Goal: Task Accomplishment & Management: Use online tool/utility

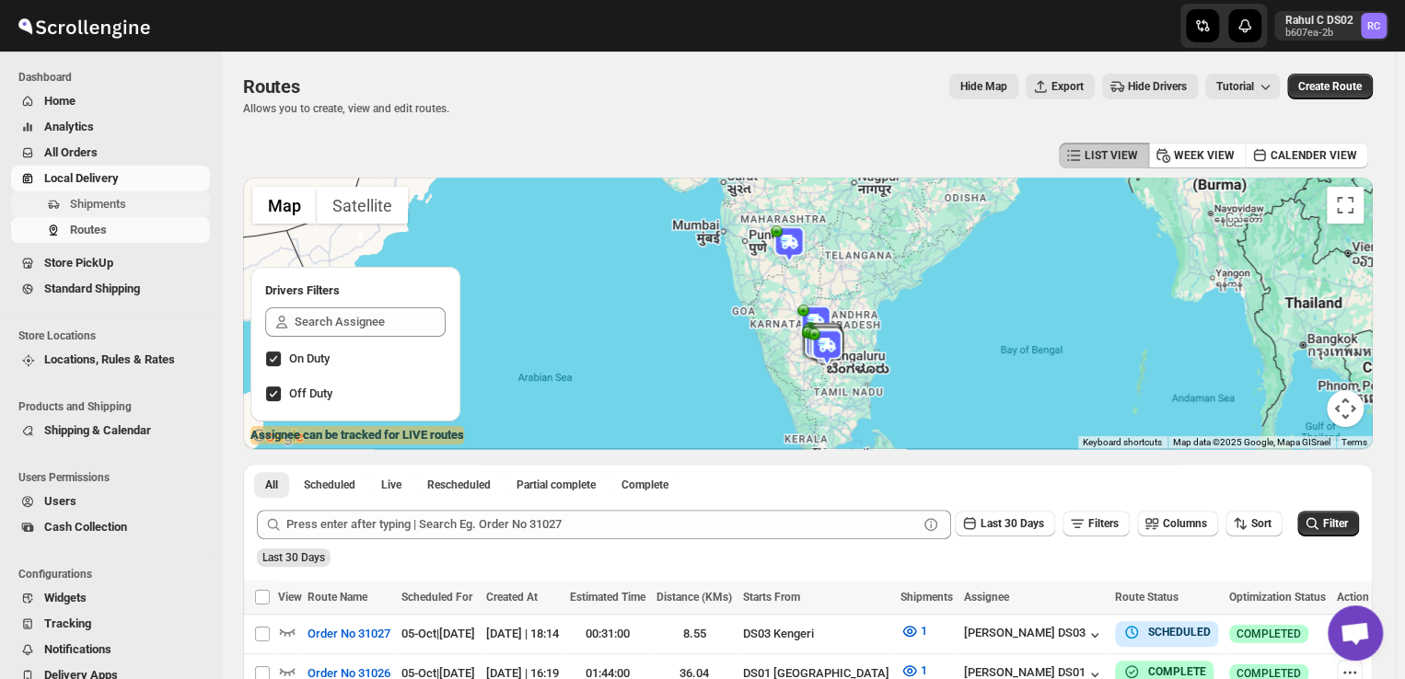
click at [105, 201] on span "Shipments" at bounding box center [98, 204] width 56 height 14
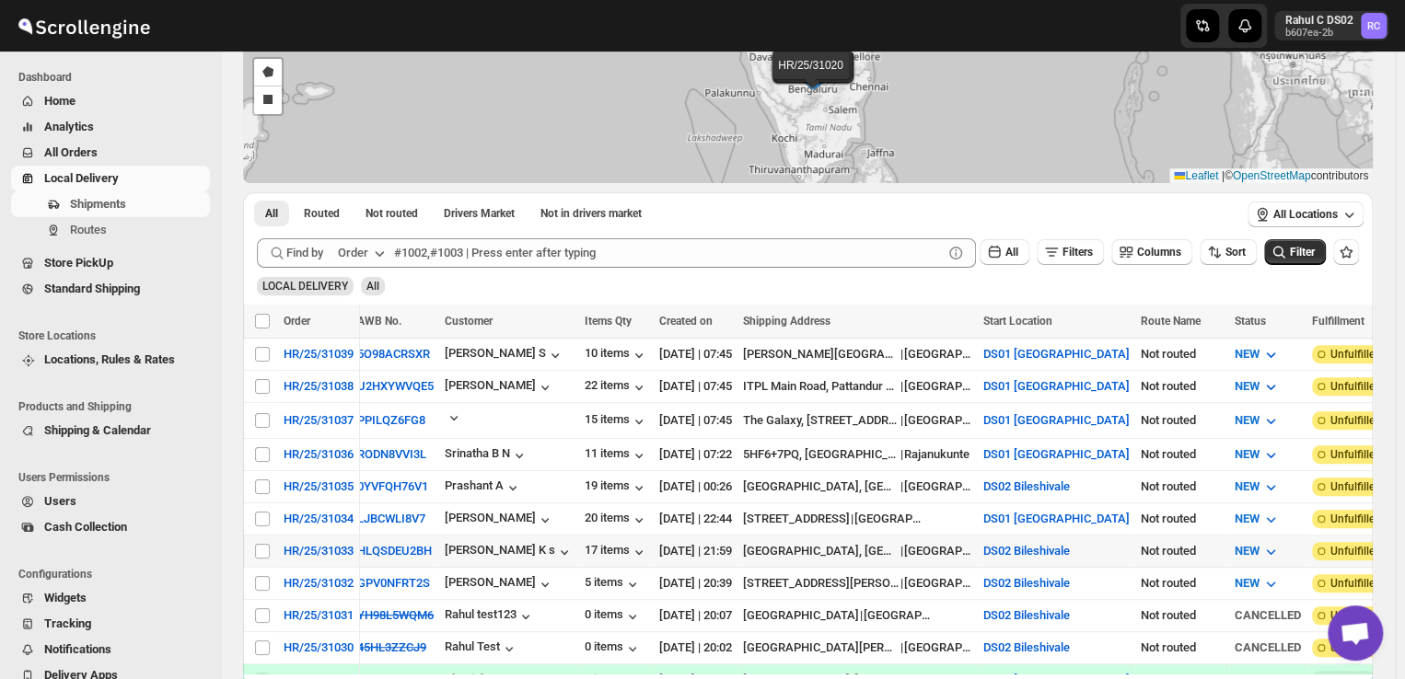
scroll to position [158, 0]
click at [579, 536] on td "17 items" at bounding box center [616, 552] width 75 height 32
checkbox input "true"
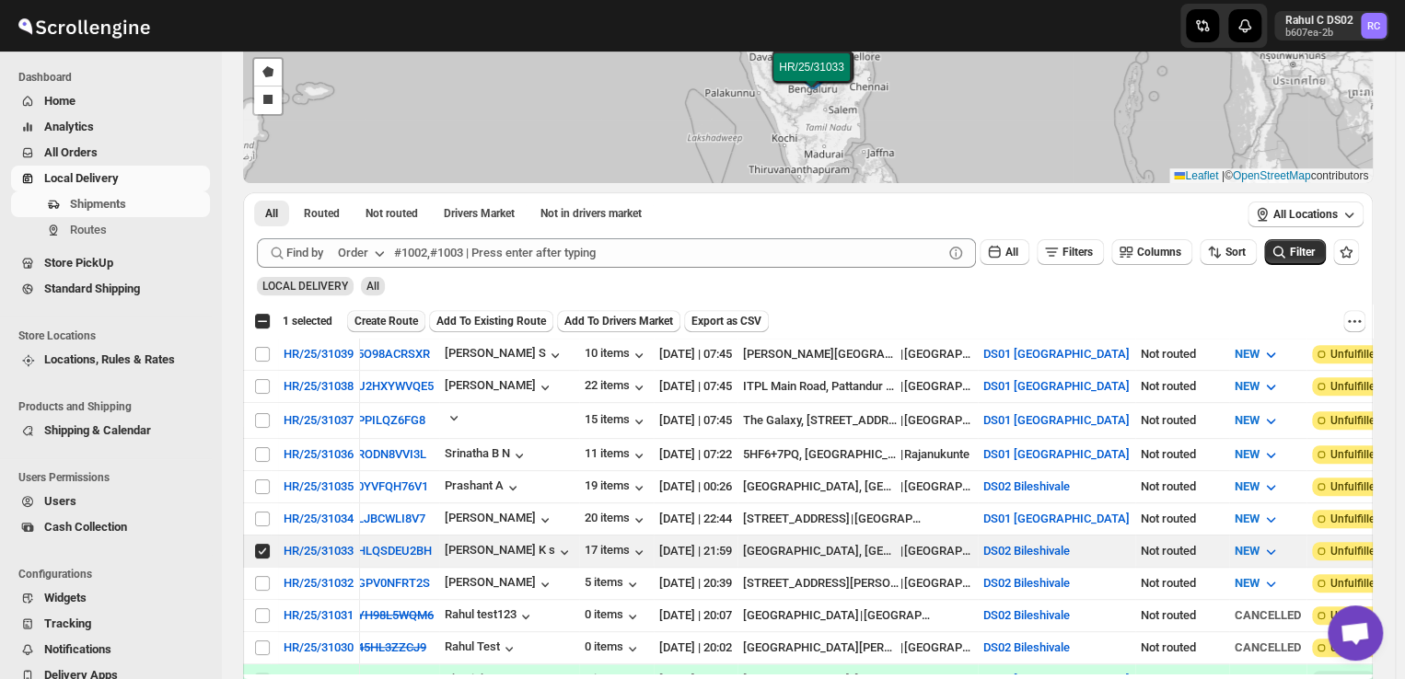
click at [391, 321] on span "Create Route" at bounding box center [386, 321] width 64 height 15
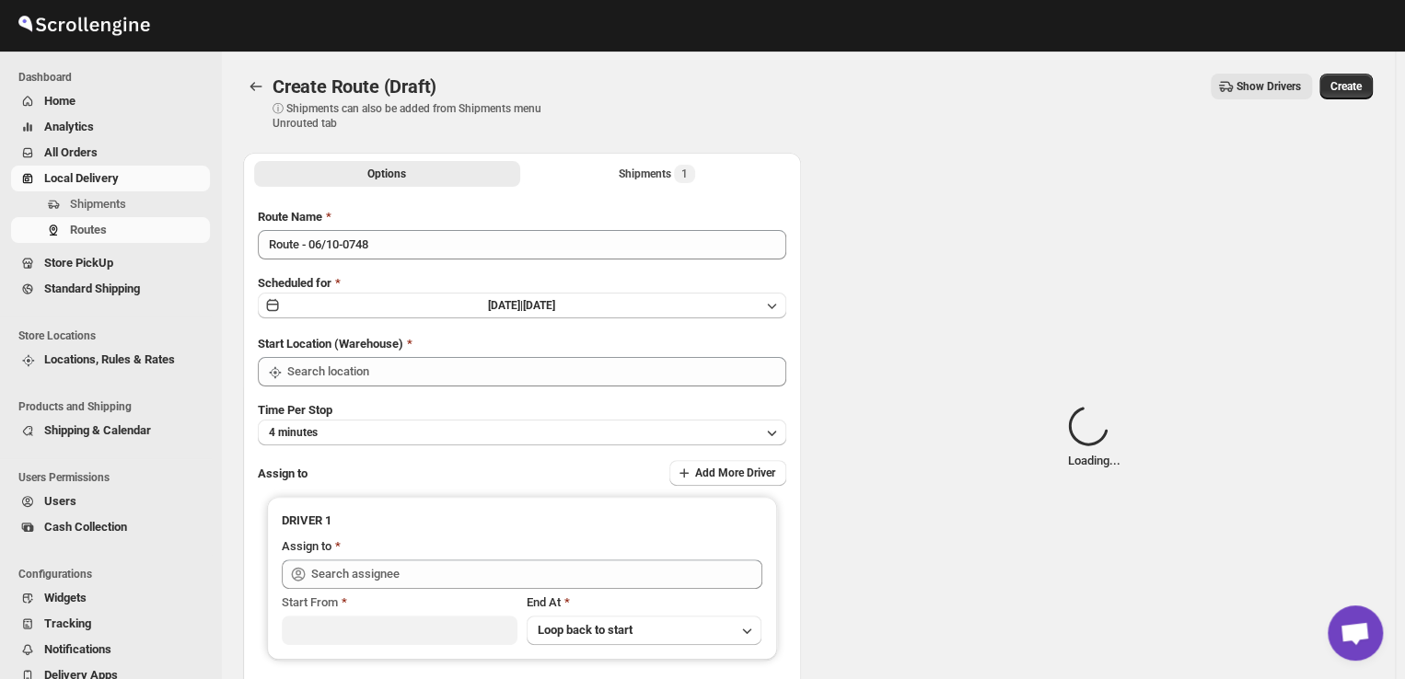
type input "DS02 Bileshivale"
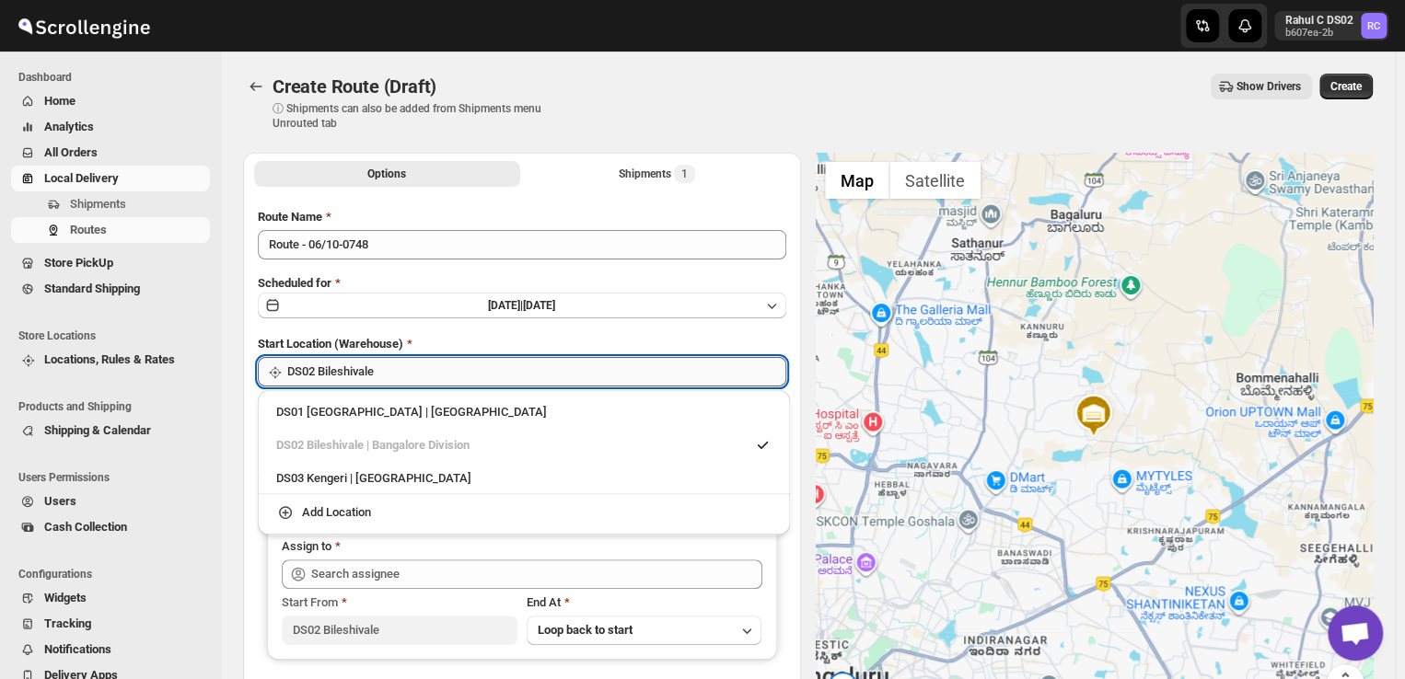
click at [403, 376] on input "DS02 Bileshivale" at bounding box center [536, 371] width 499 height 29
click at [351, 473] on div "DS03 Kengeri | [GEOGRAPHIC_DATA]" at bounding box center [523, 479] width 495 height 18
type input "DS03 Kengeri"
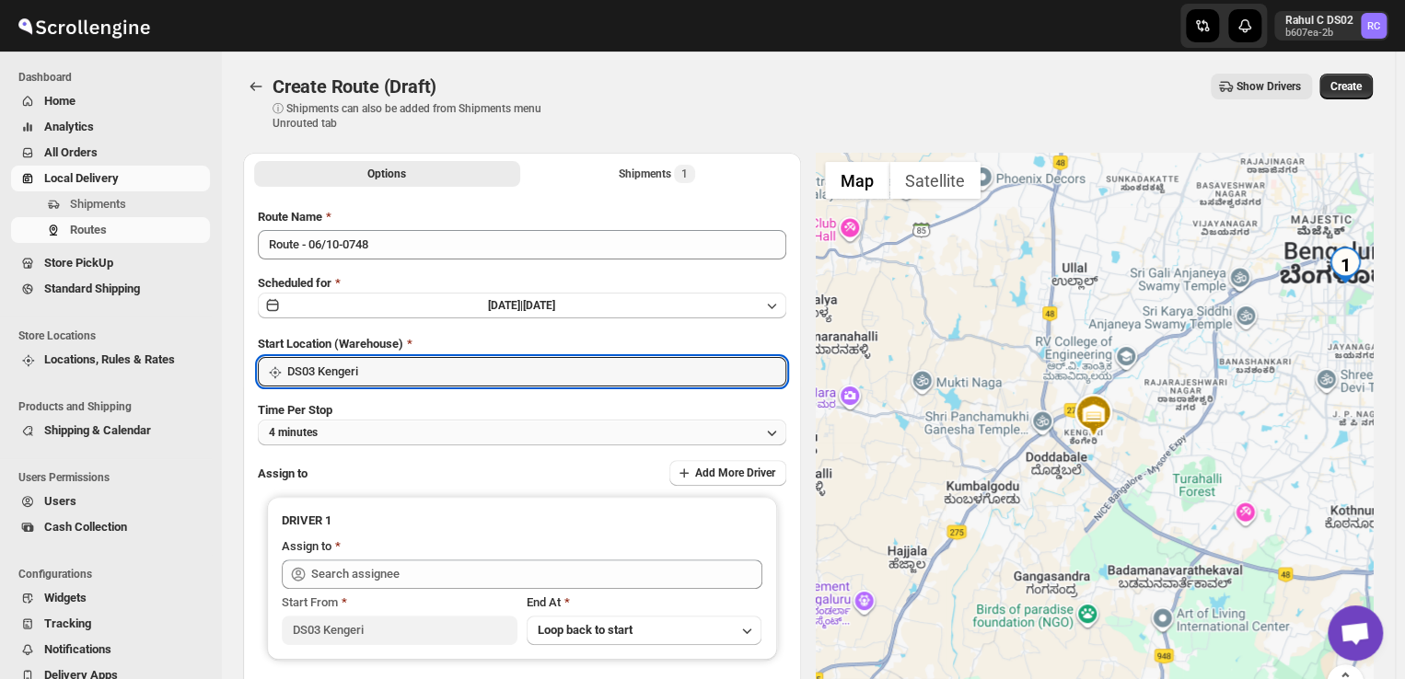
click at [343, 435] on button "4 minutes" at bounding box center [522, 433] width 528 height 26
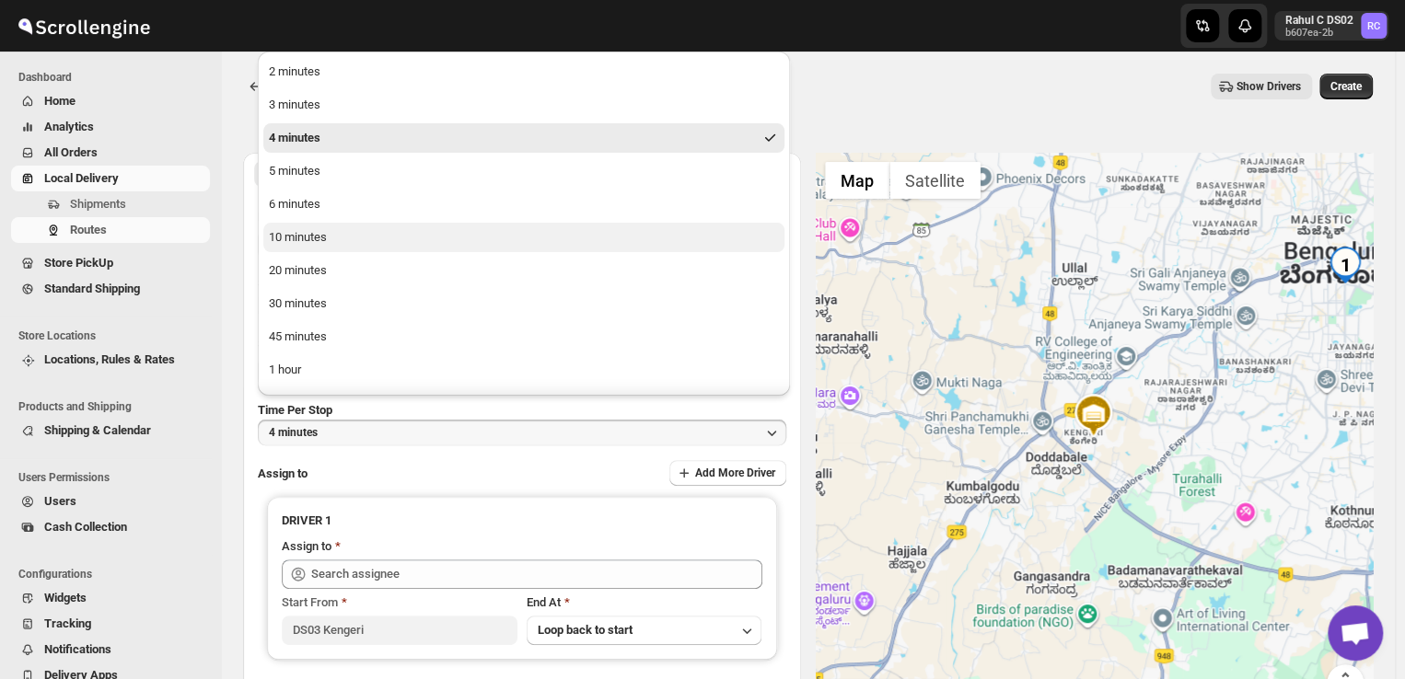
click at [292, 233] on div "10 minutes" at bounding box center [298, 237] width 58 height 18
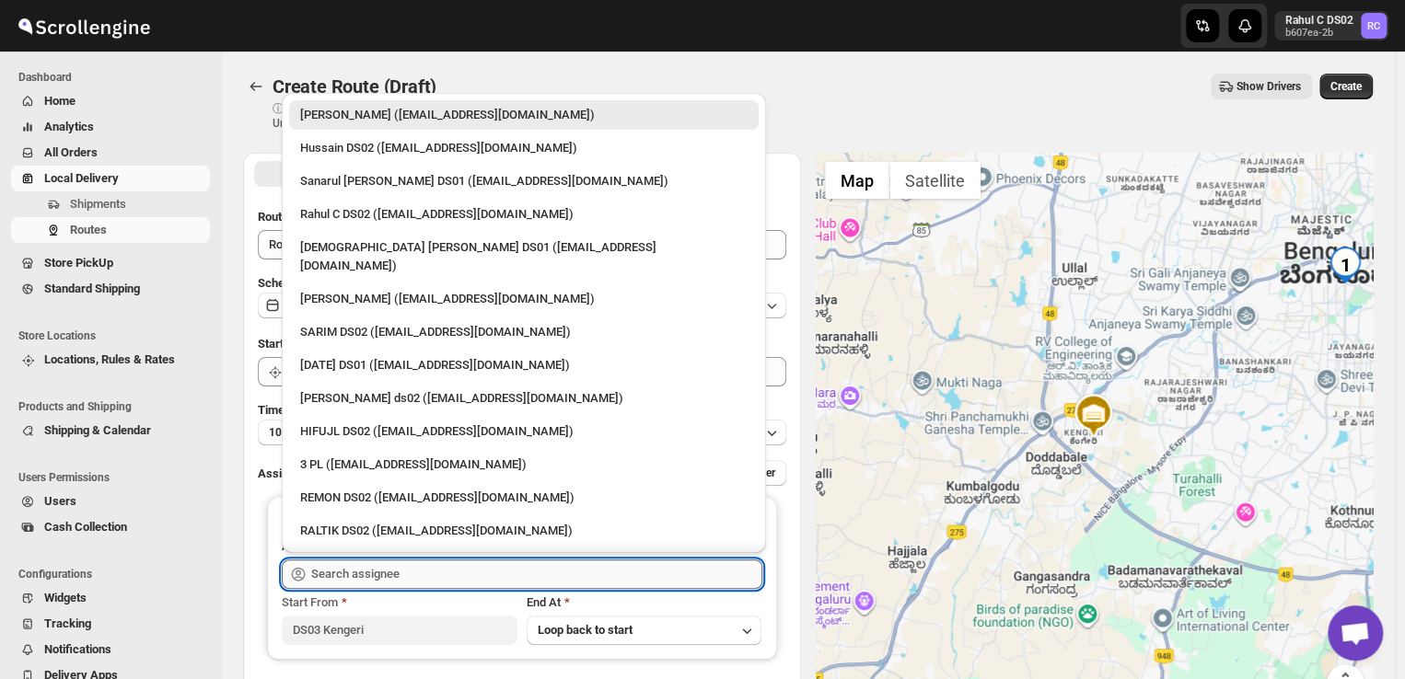
click at [452, 579] on input "text" at bounding box center [536, 574] width 451 height 29
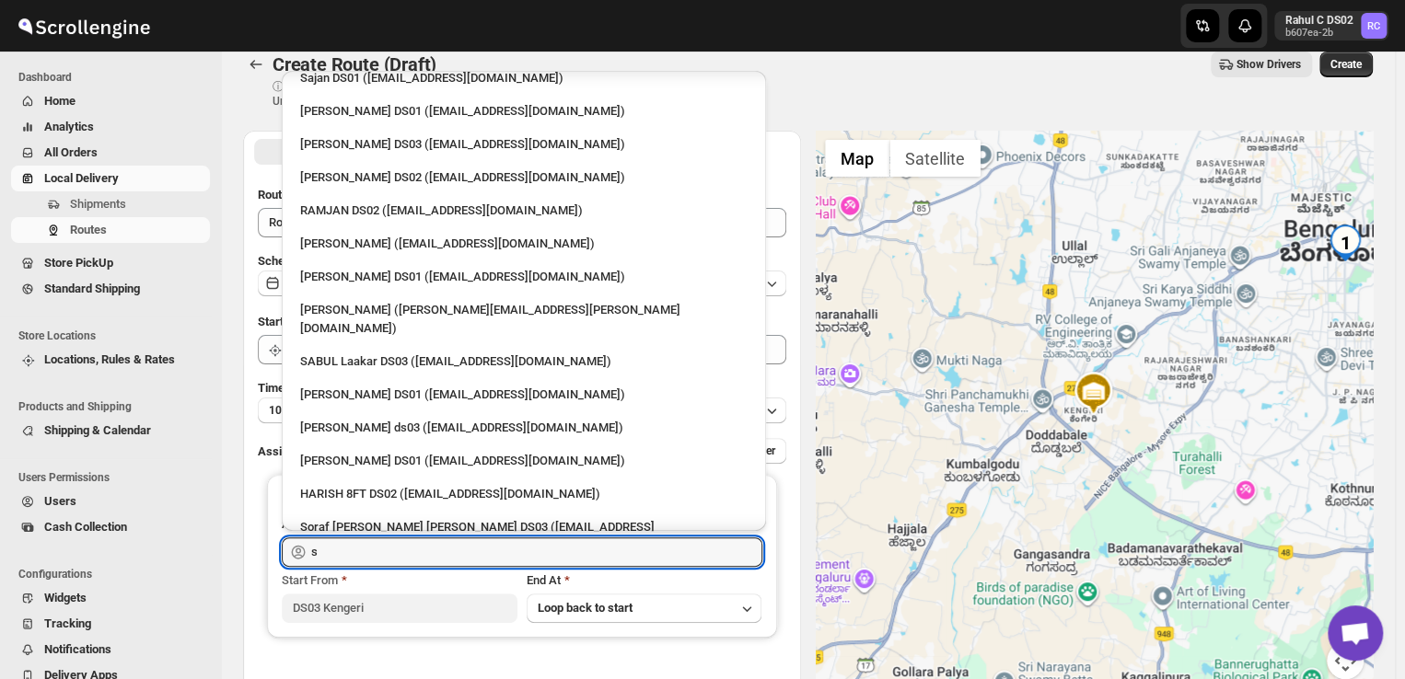
scroll to position [912, 0]
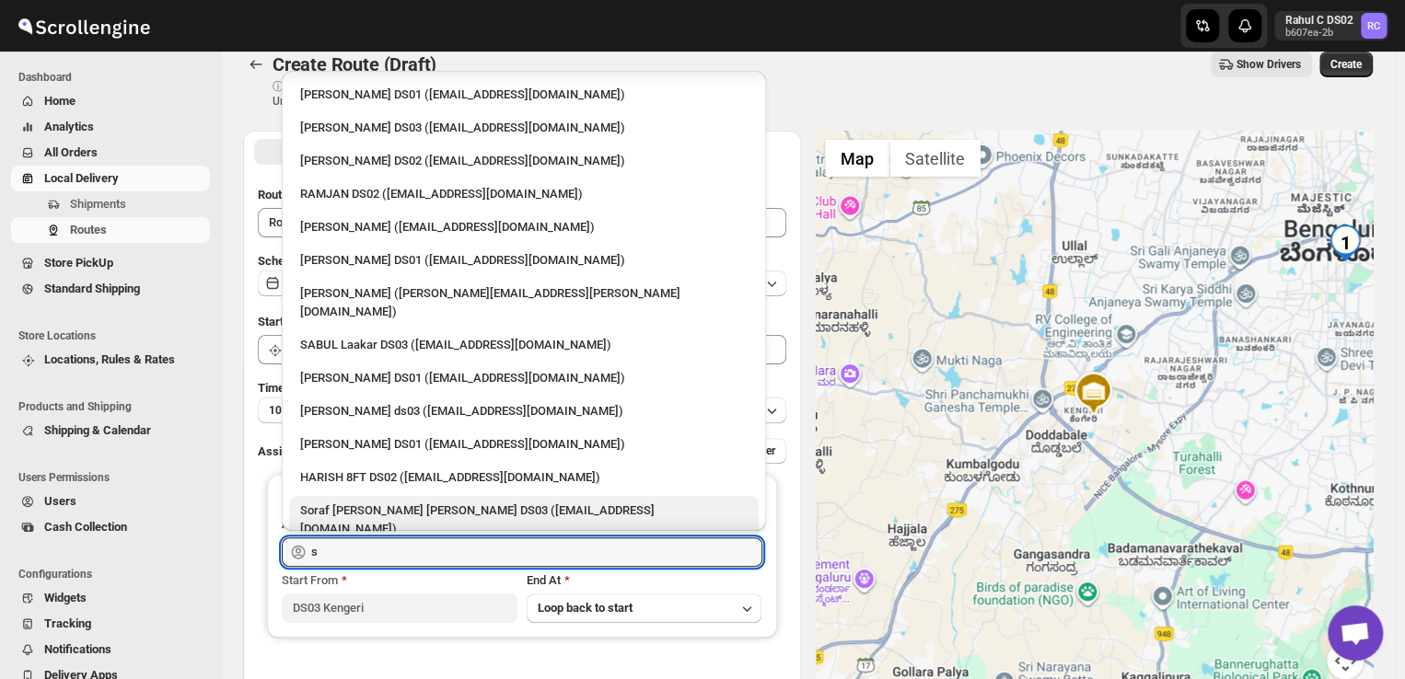
click at [417, 502] on div "Soraf [PERSON_NAME] [PERSON_NAME] DS03 ([EMAIL_ADDRESS][DOMAIN_NAME])" at bounding box center [523, 520] width 447 height 37
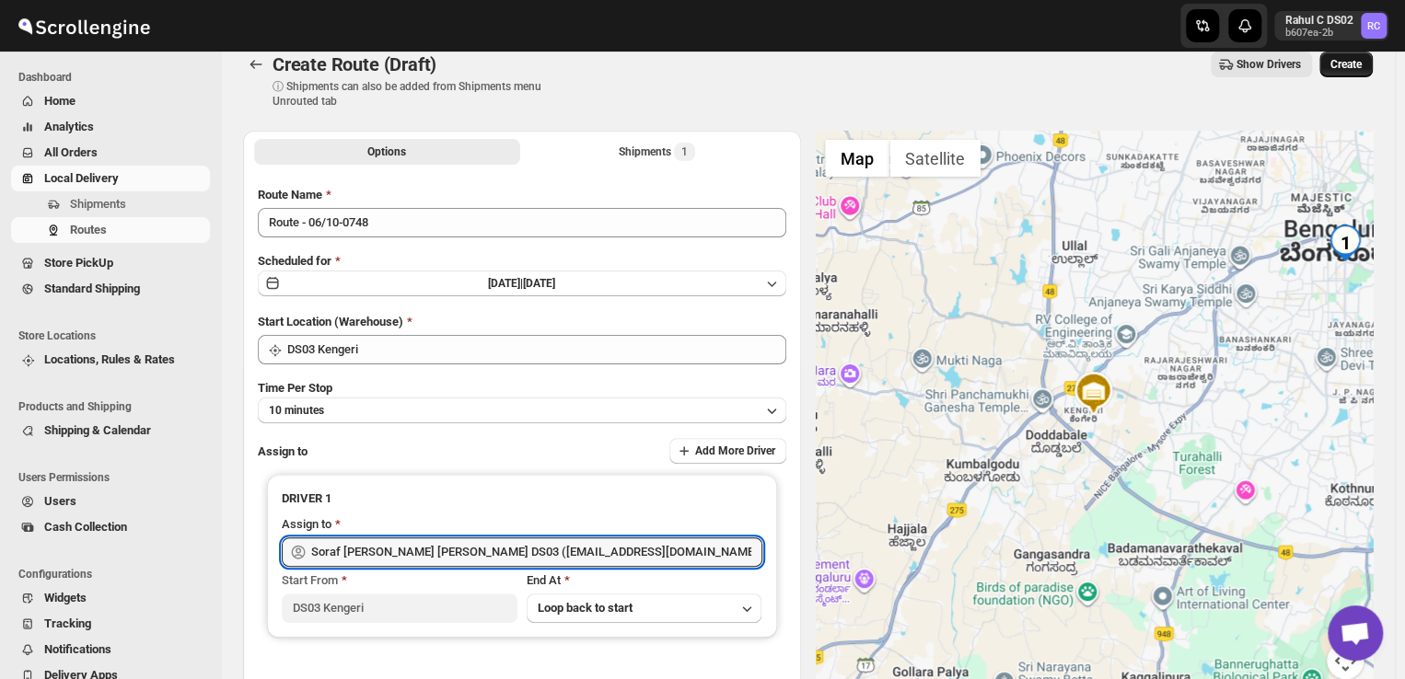
type input "Soraf [PERSON_NAME] [PERSON_NAME] DS03 ([EMAIL_ADDRESS][DOMAIN_NAME])"
click at [1353, 66] on span "Create" at bounding box center [1345, 64] width 31 height 15
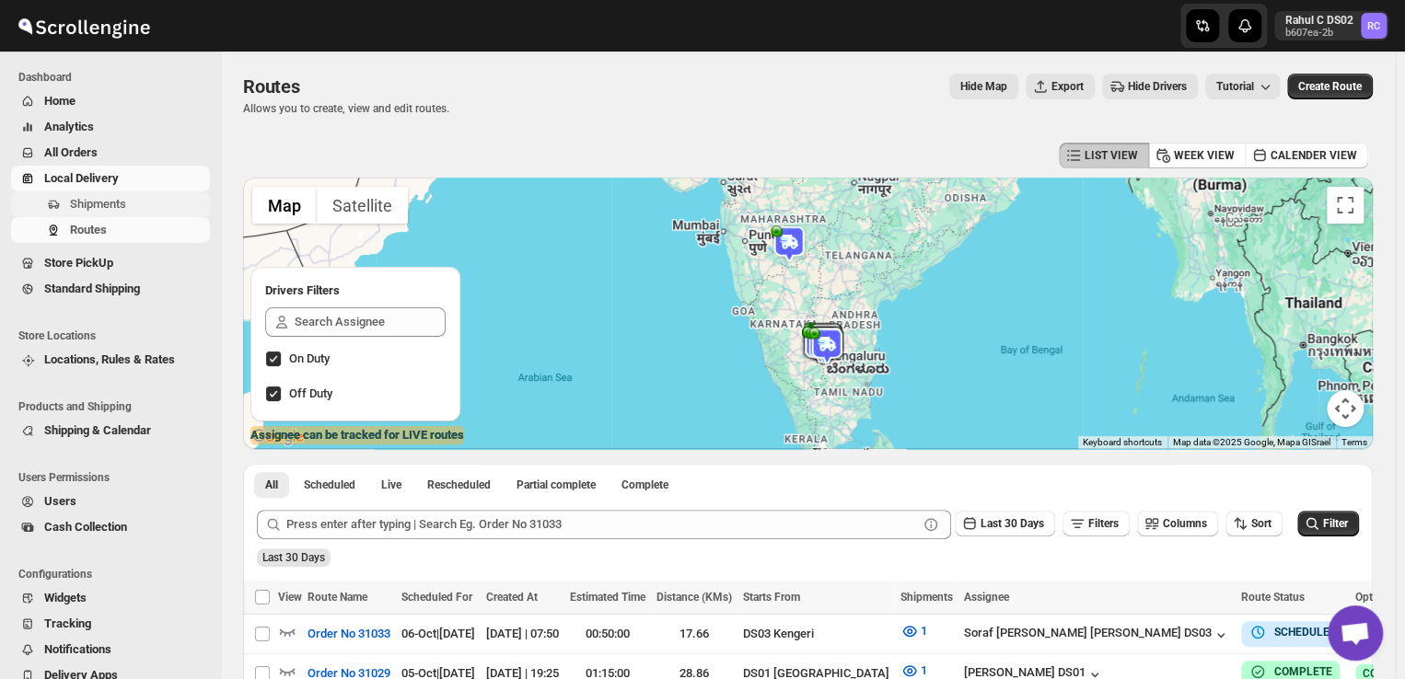
click at [96, 207] on span "Shipments" at bounding box center [98, 204] width 56 height 14
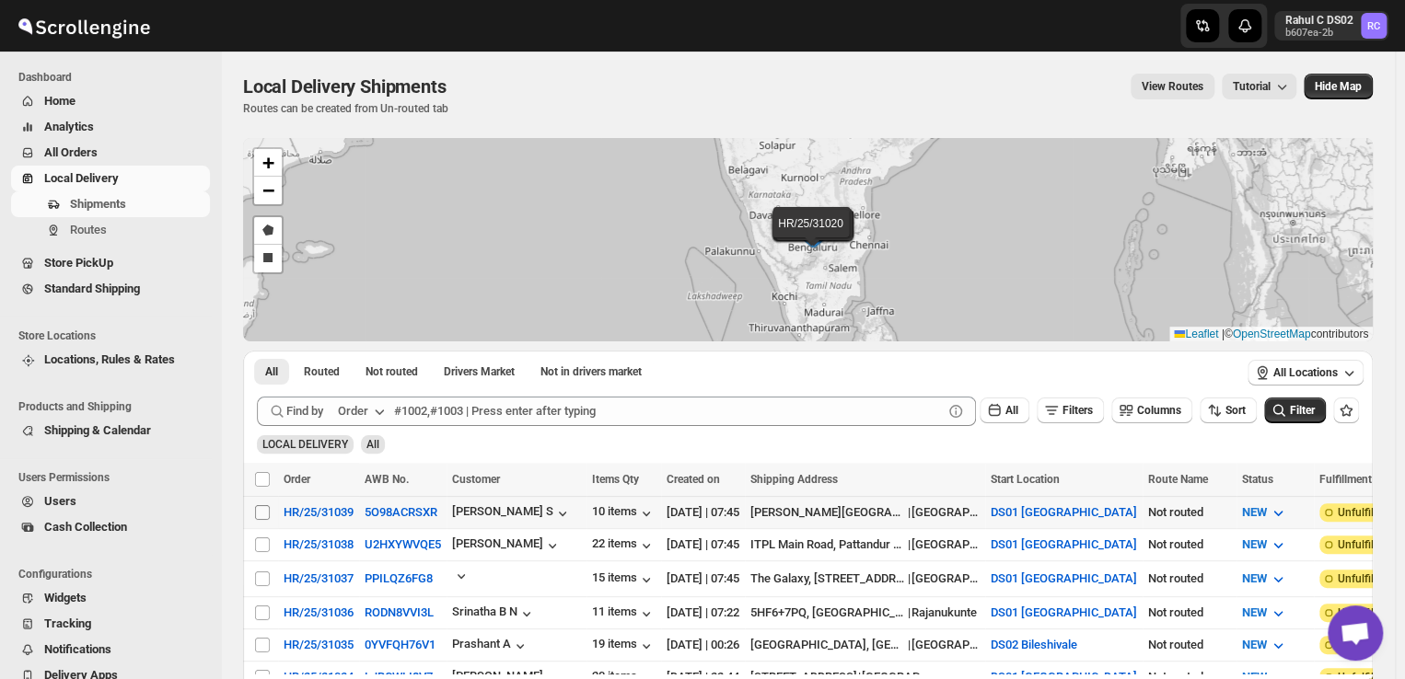
click at [264, 512] on input "Select shipment" at bounding box center [262, 512] width 15 height 15
checkbox input "true"
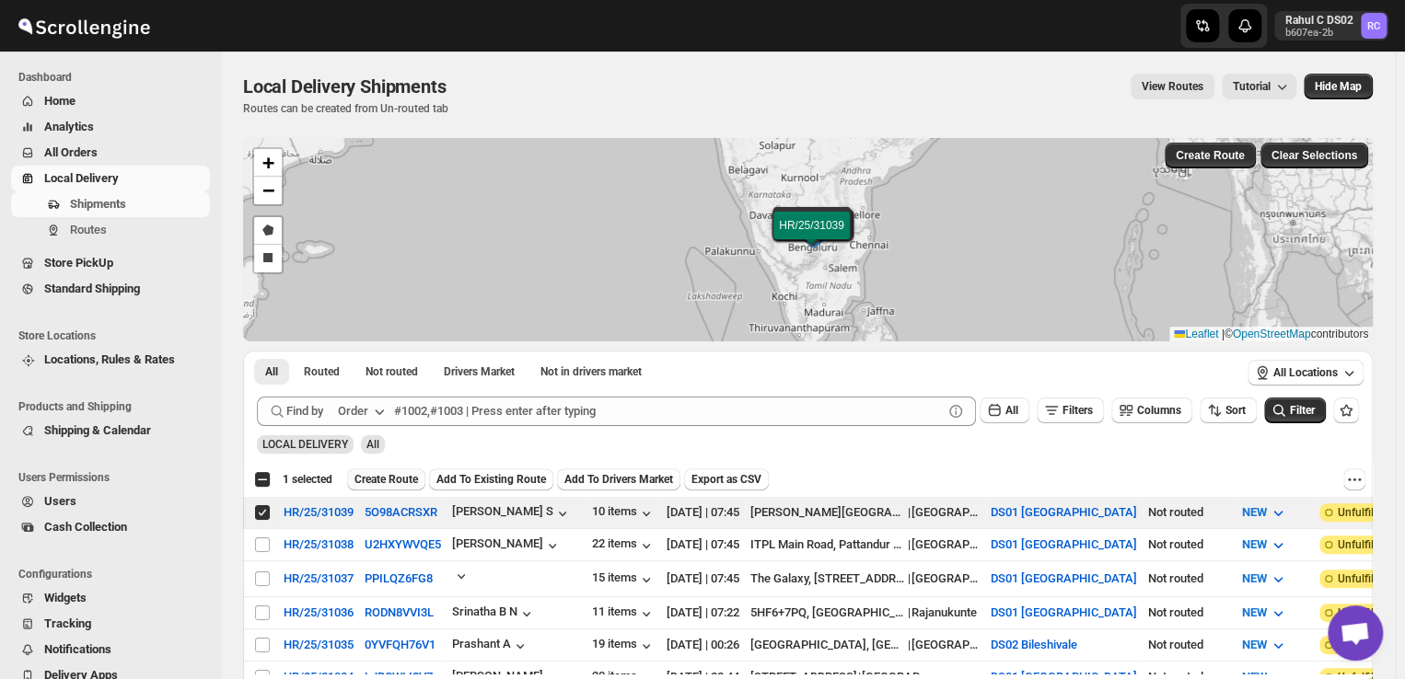
click at [385, 480] on span "Create Route" at bounding box center [386, 479] width 64 height 15
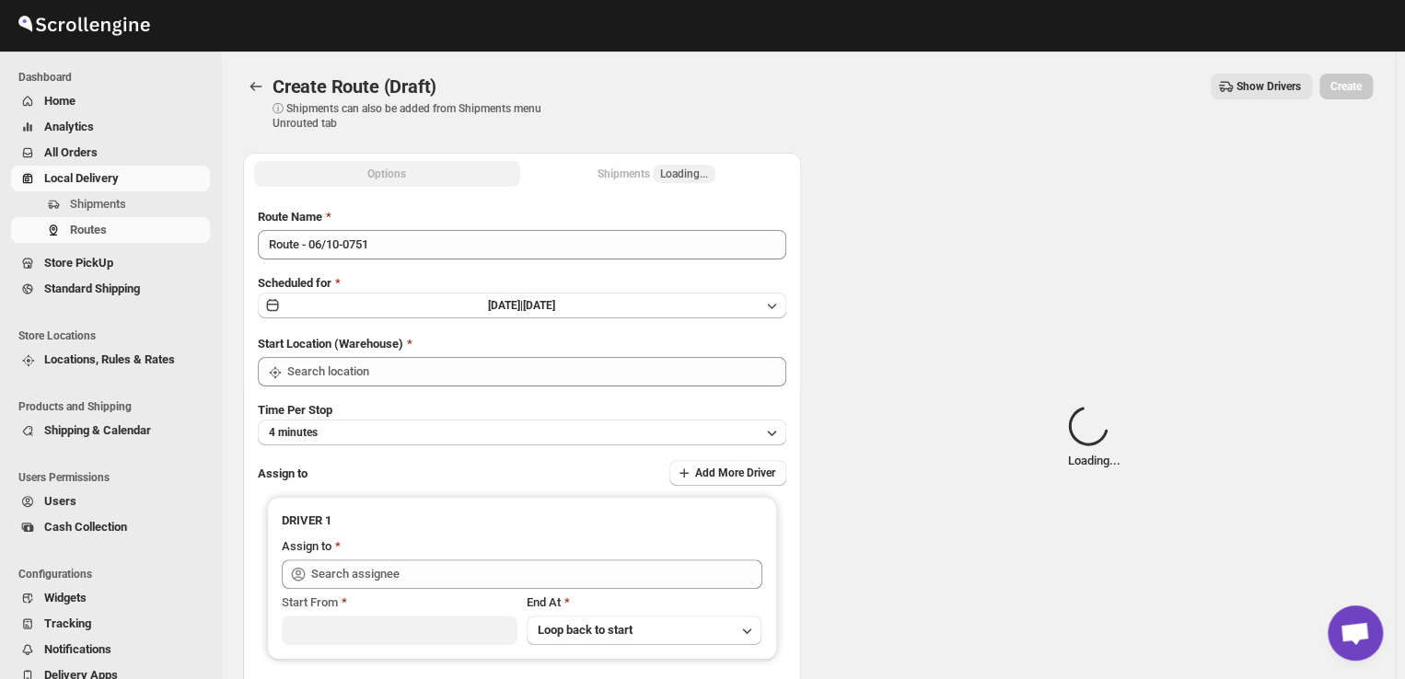
type input "DS01 [GEOGRAPHIC_DATA]"
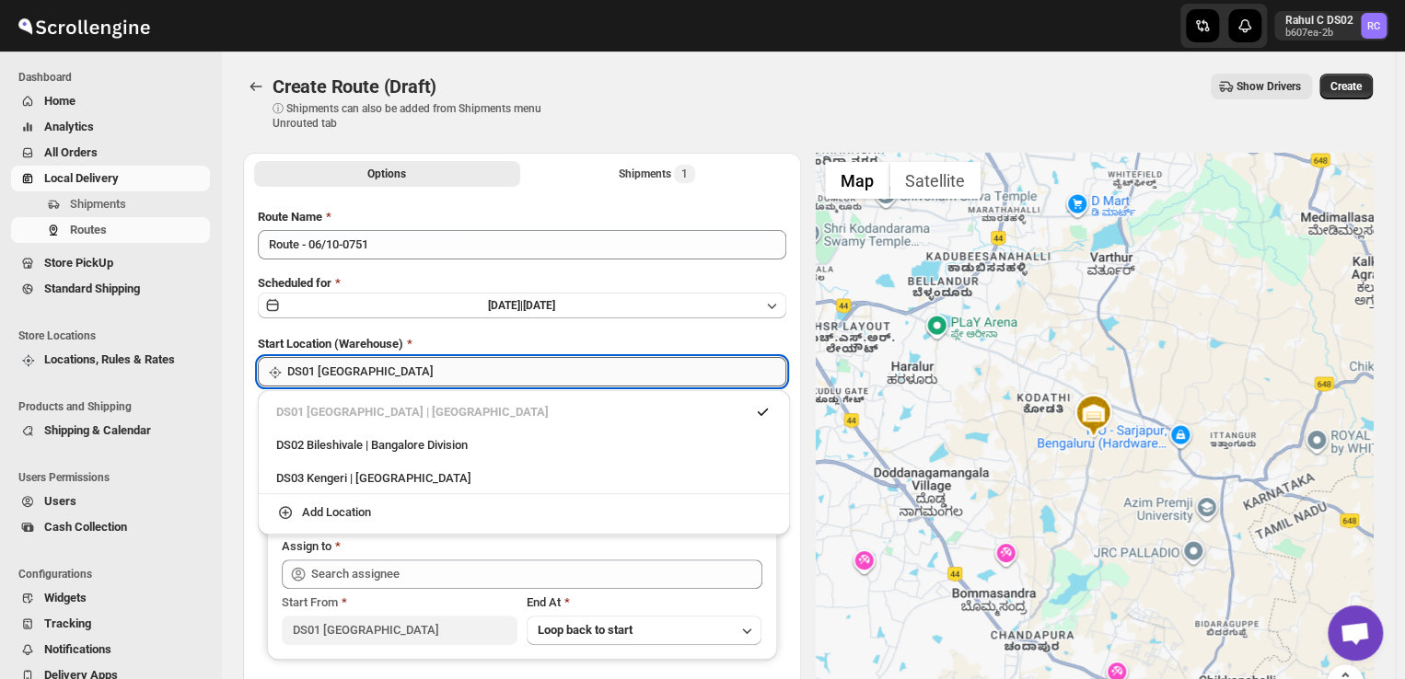
click at [434, 370] on input "DS01 [GEOGRAPHIC_DATA]" at bounding box center [536, 371] width 499 height 29
click at [336, 482] on div "DS03 Kengeri | [GEOGRAPHIC_DATA]" at bounding box center [523, 479] width 495 height 18
type input "DS03 Kengeri"
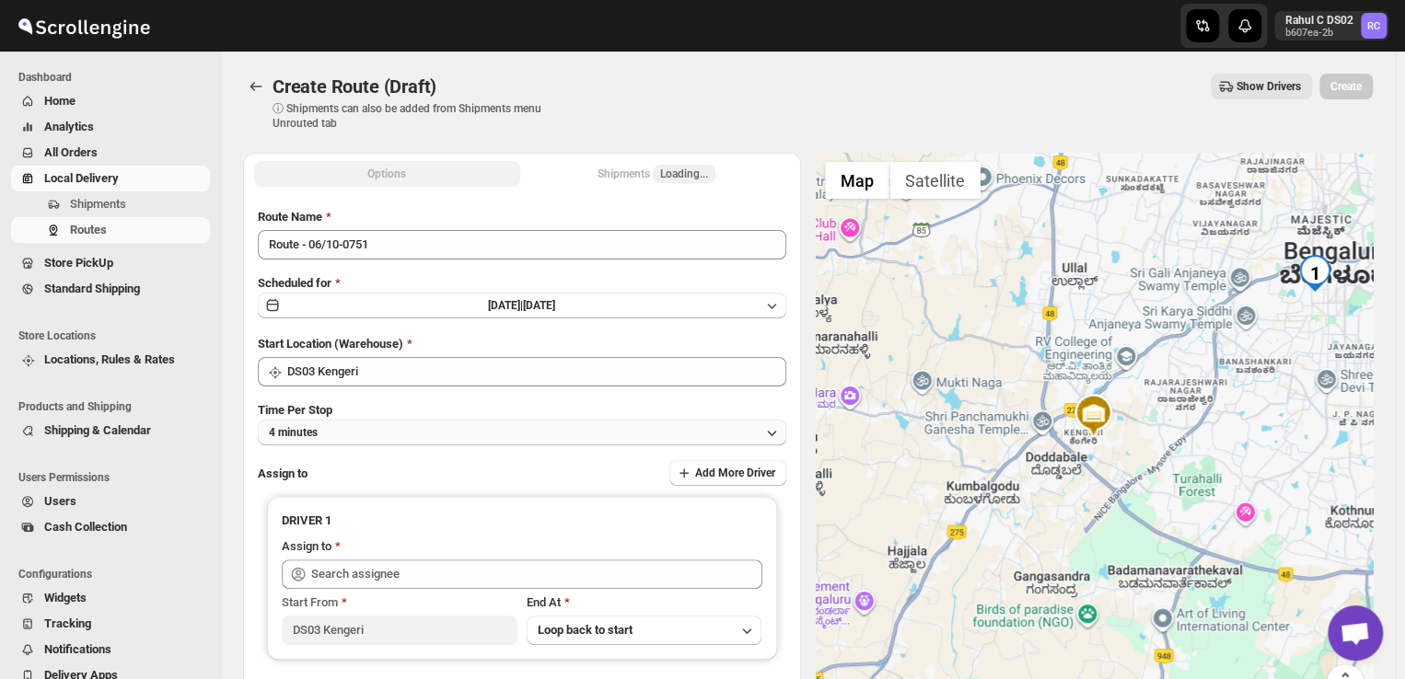
click at [343, 436] on button "4 minutes" at bounding box center [522, 433] width 528 height 26
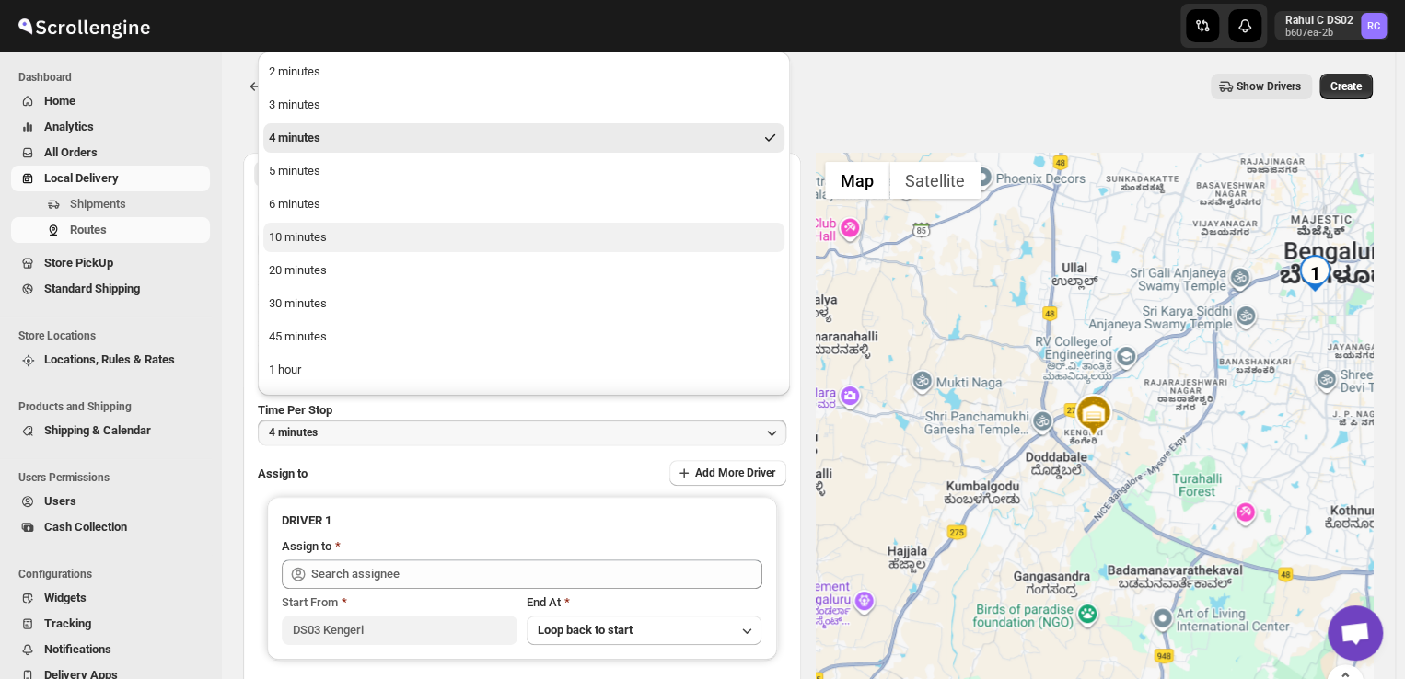
click at [303, 238] on div "10 minutes" at bounding box center [298, 237] width 58 height 18
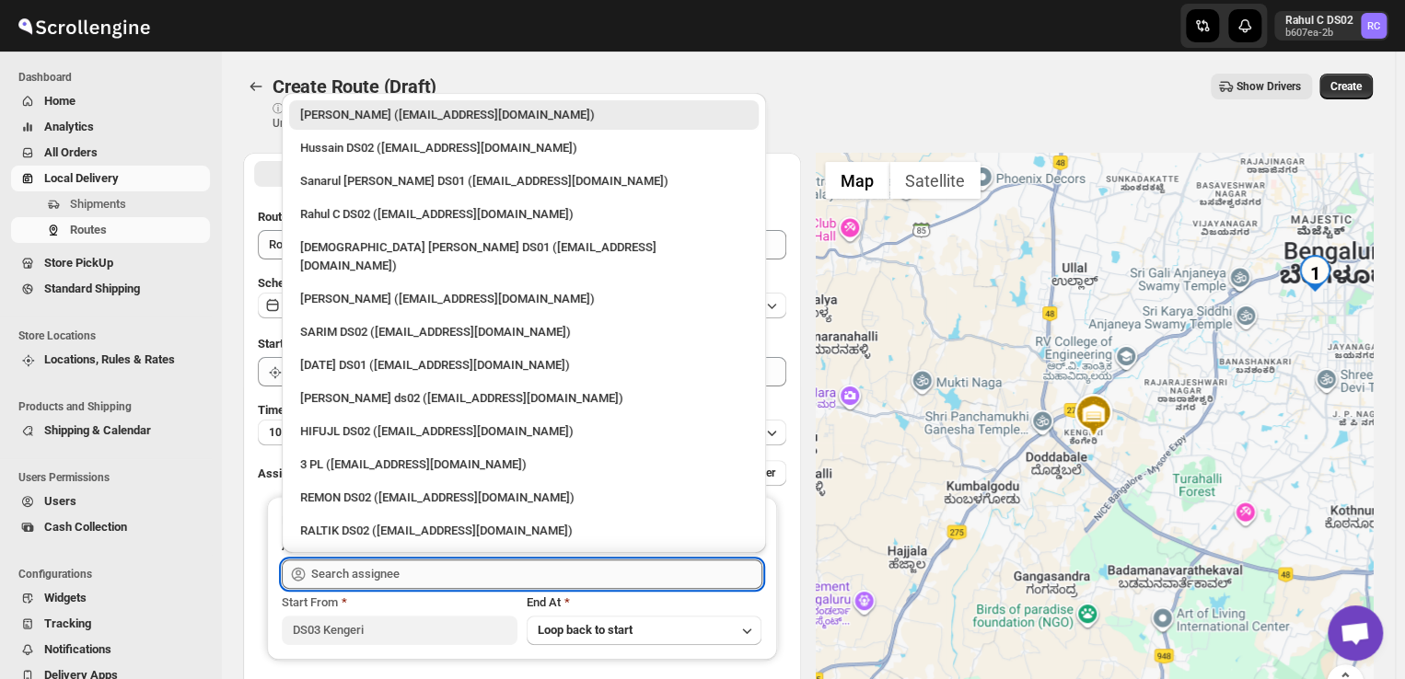
click at [401, 573] on input "text" at bounding box center [536, 574] width 451 height 29
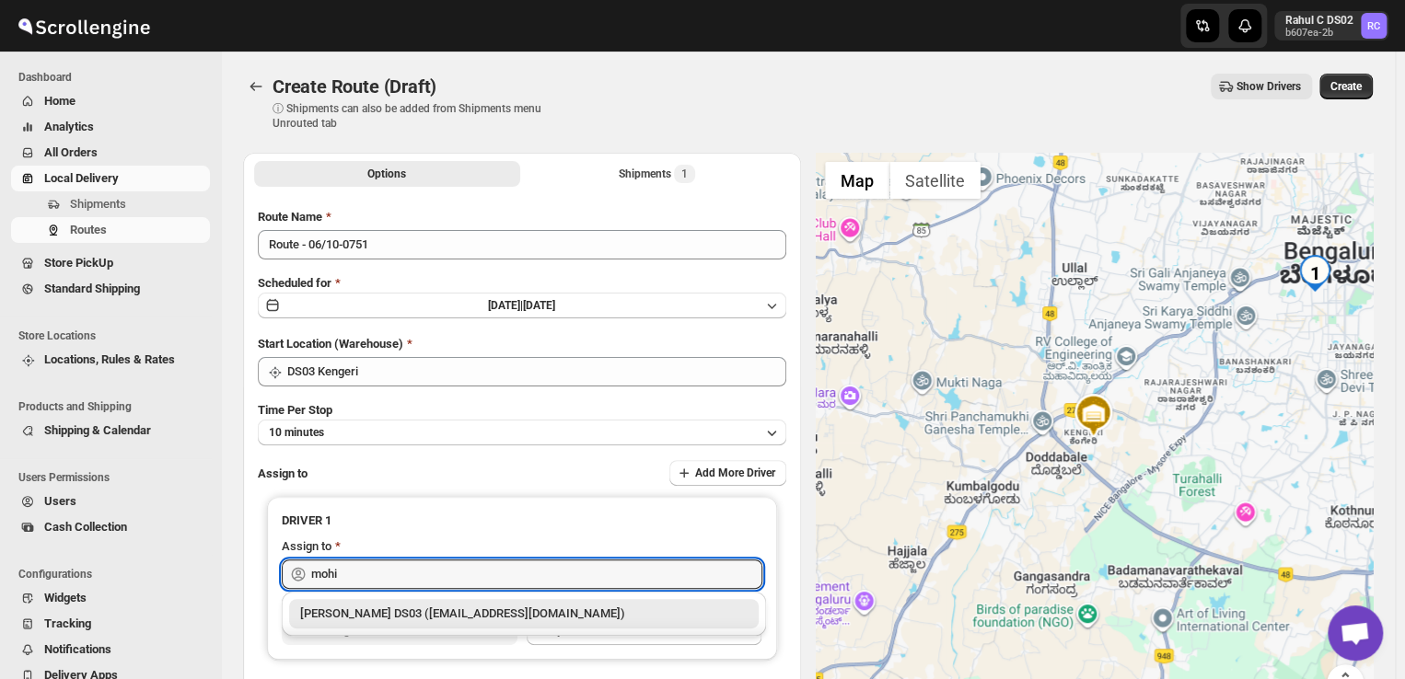
click at [412, 618] on div "[PERSON_NAME] DS03 ([EMAIL_ADDRESS][DOMAIN_NAME])" at bounding box center [523, 614] width 447 height 18
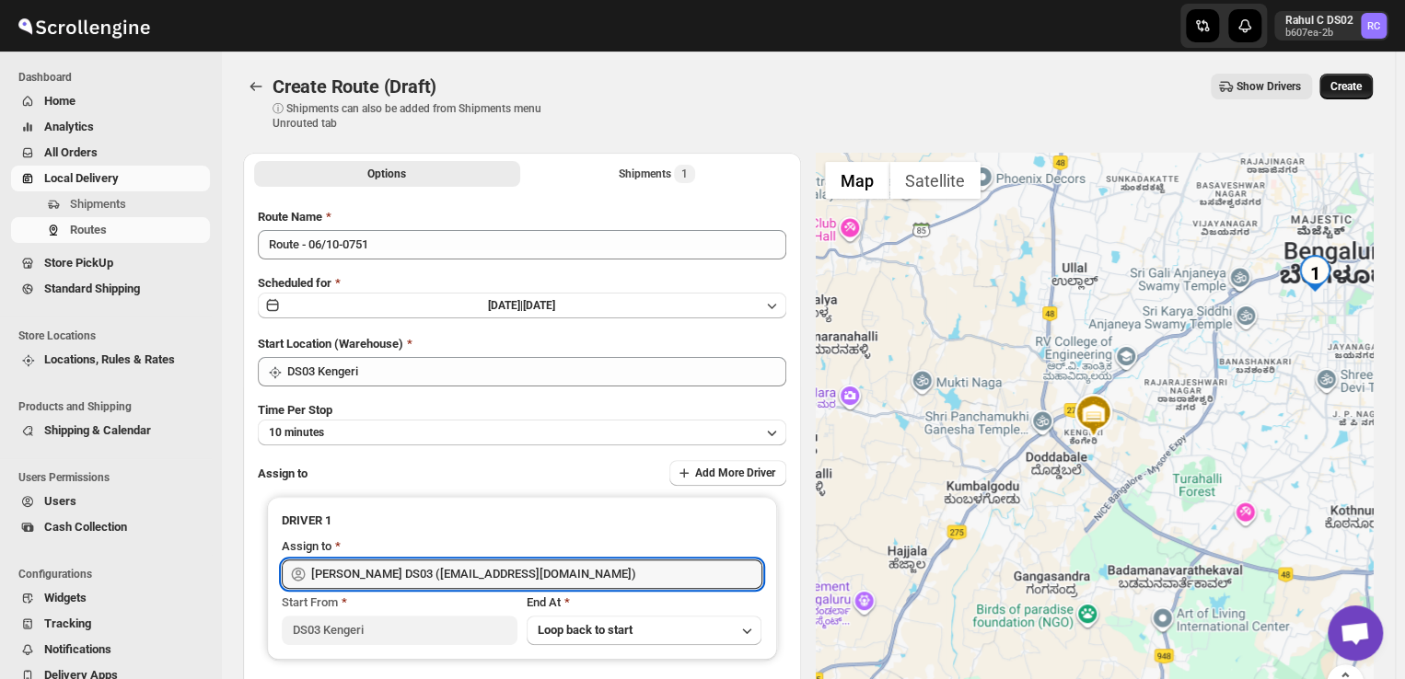
type input "[PERSON_NAME] DS03 ([EMAIL_ADDRESS][DOMAIN_NAME])"
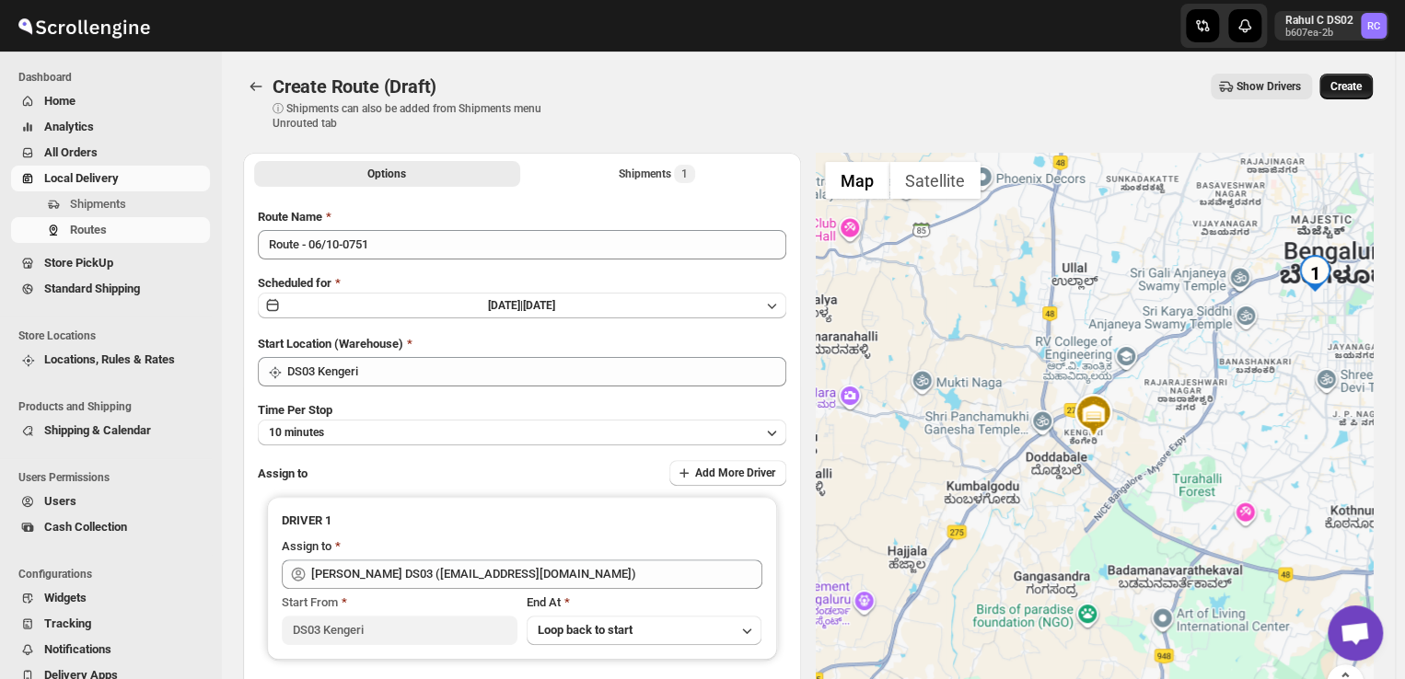
click at [1353, 87] on span "Create" at bounding box center [1345, 86] width 31 height 15
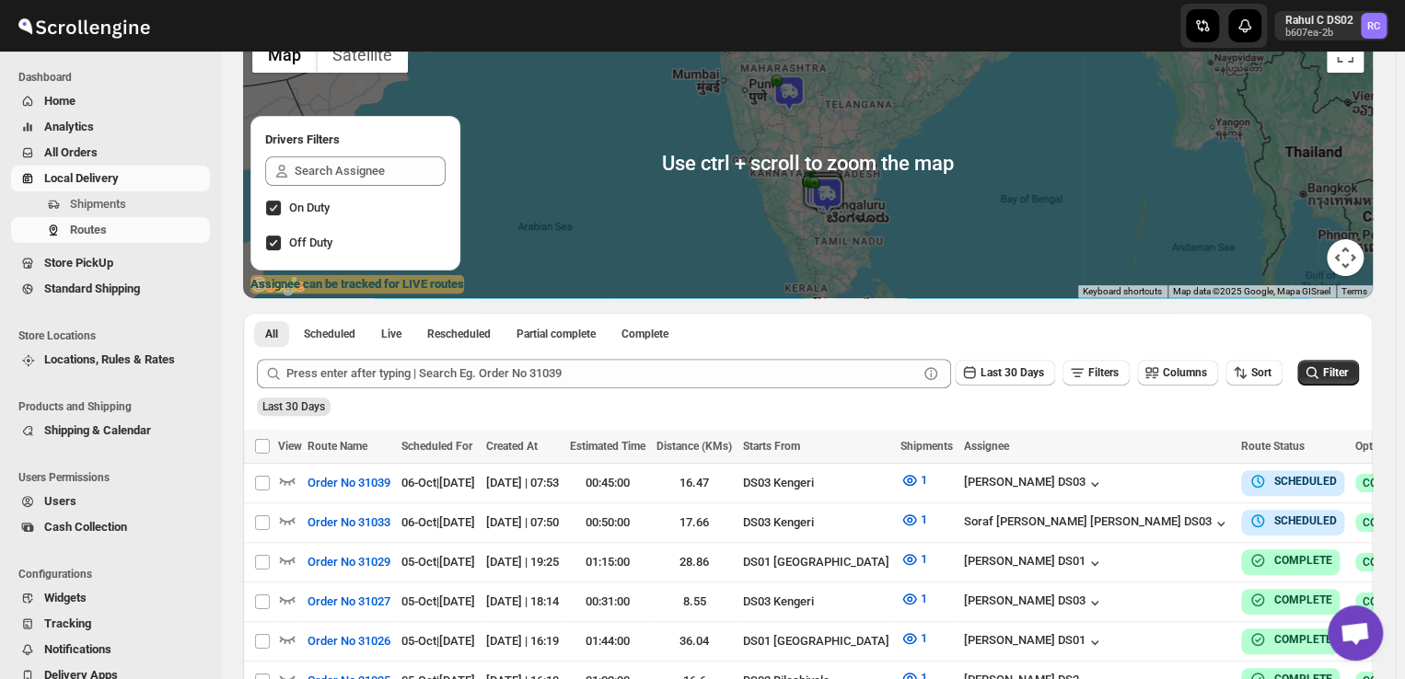
scroll to position [155, 0]
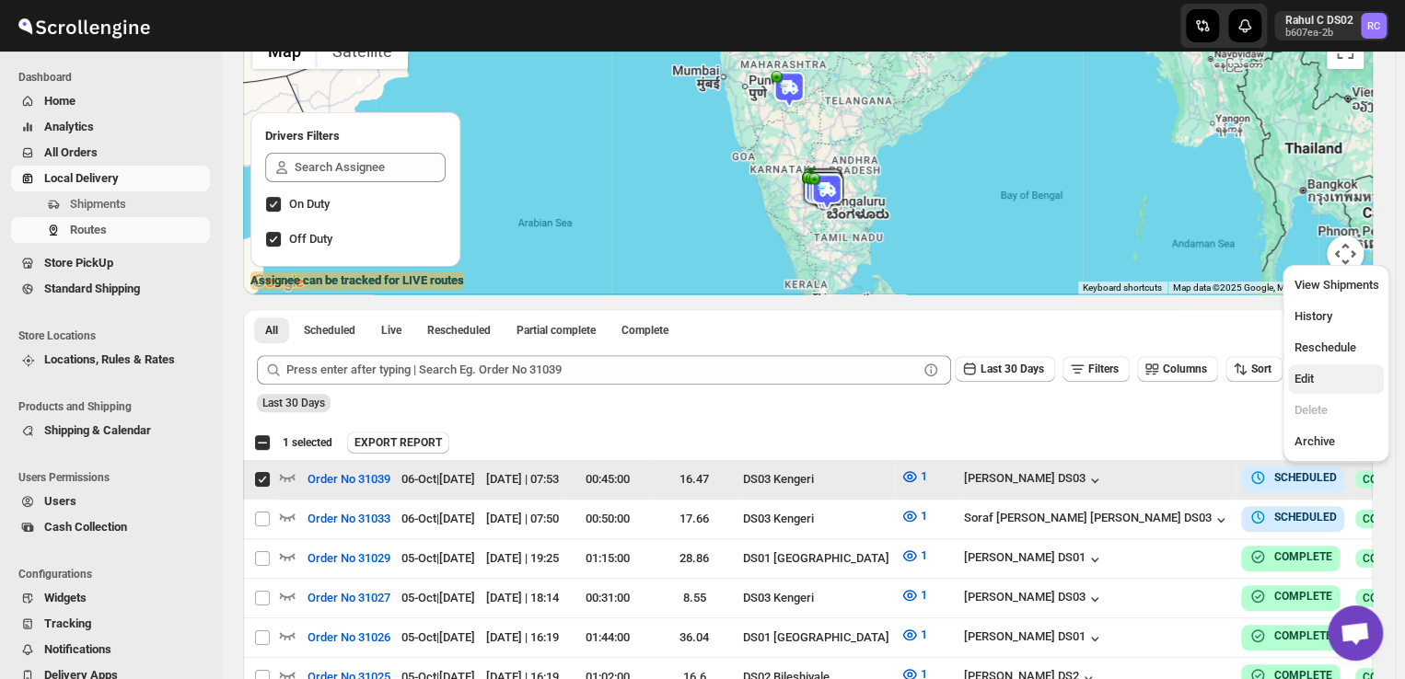
click at [1308, 380] on span "Edit" at bounding box center [1303, 379] width 19 height 14
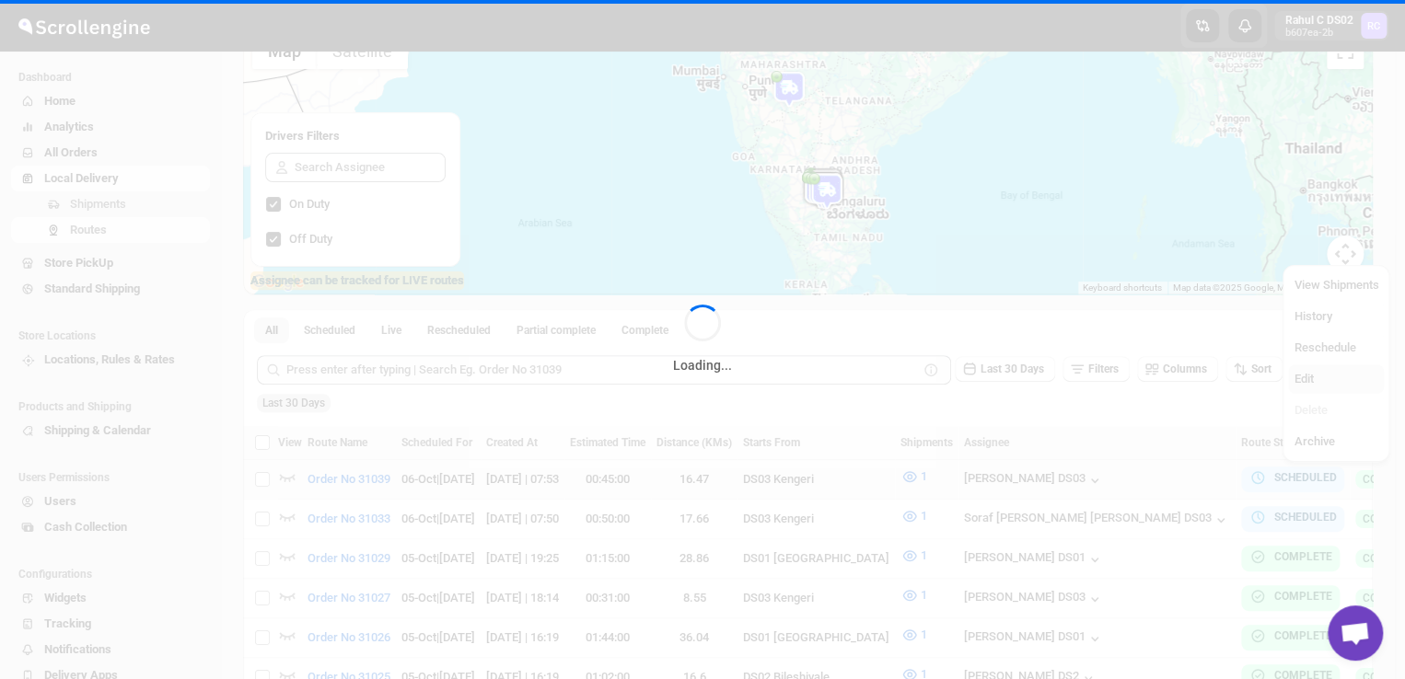
checkbox input "false"
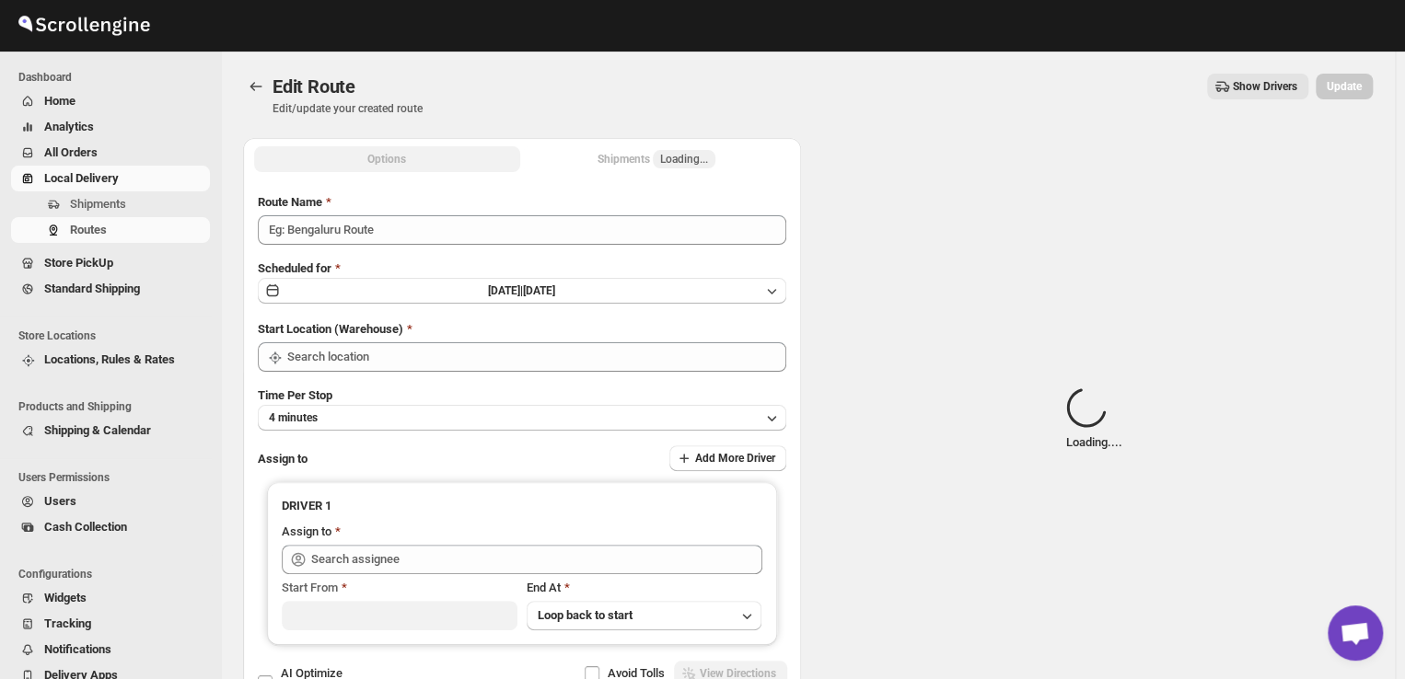
type input "Order No 31039"
type input "DS03 Kengeri"
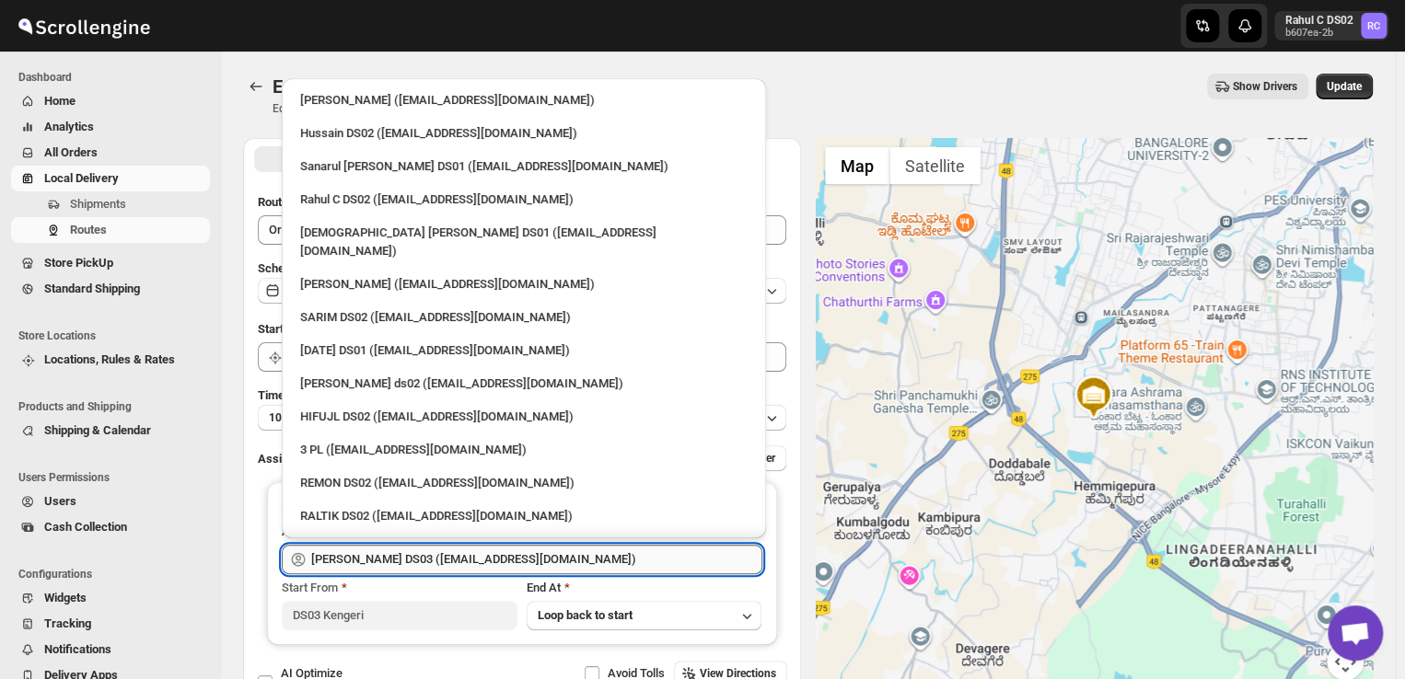
click at [557, 556] on input "[PERSON_NAME] DS03 ([EMAIL_ADDRESS][DOMAIN_NAME])" at bounding box center [536, 559] width 451 height 29
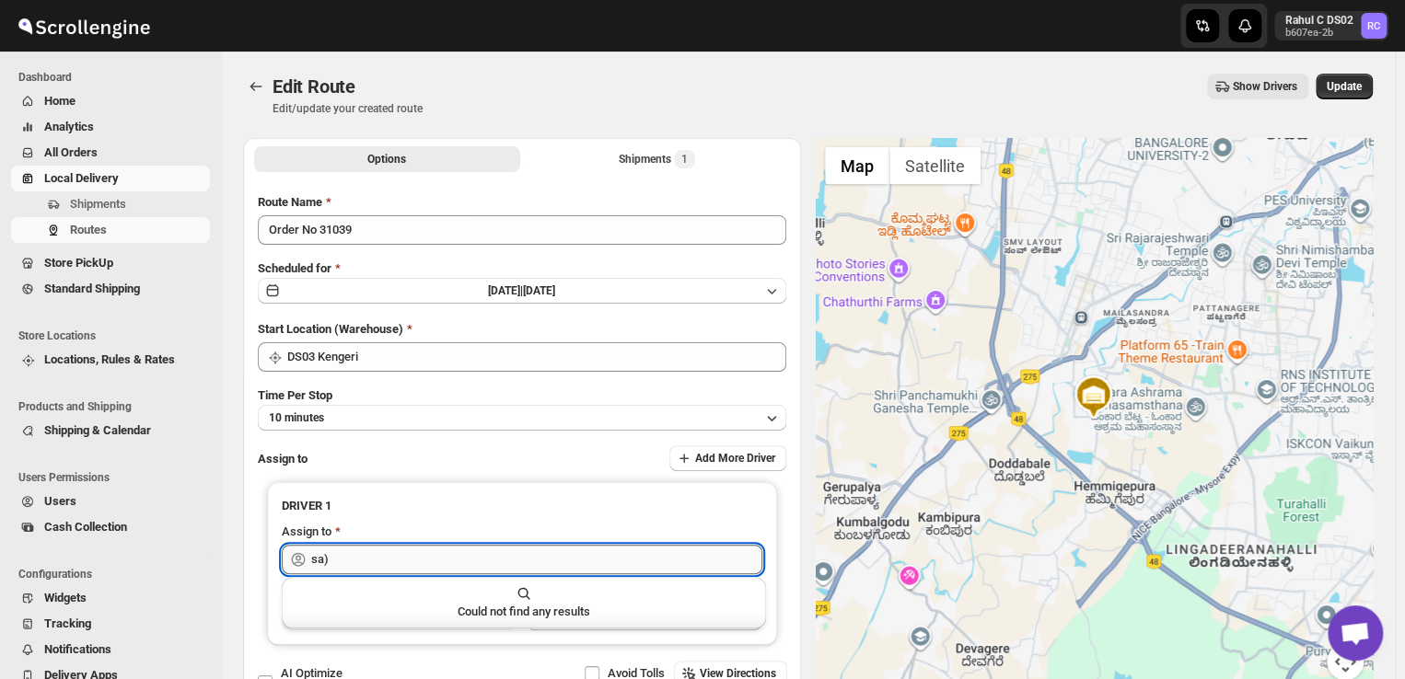
click at [354, 552] on input "sa)" at bounding box center [536, 559] width 451 height 29
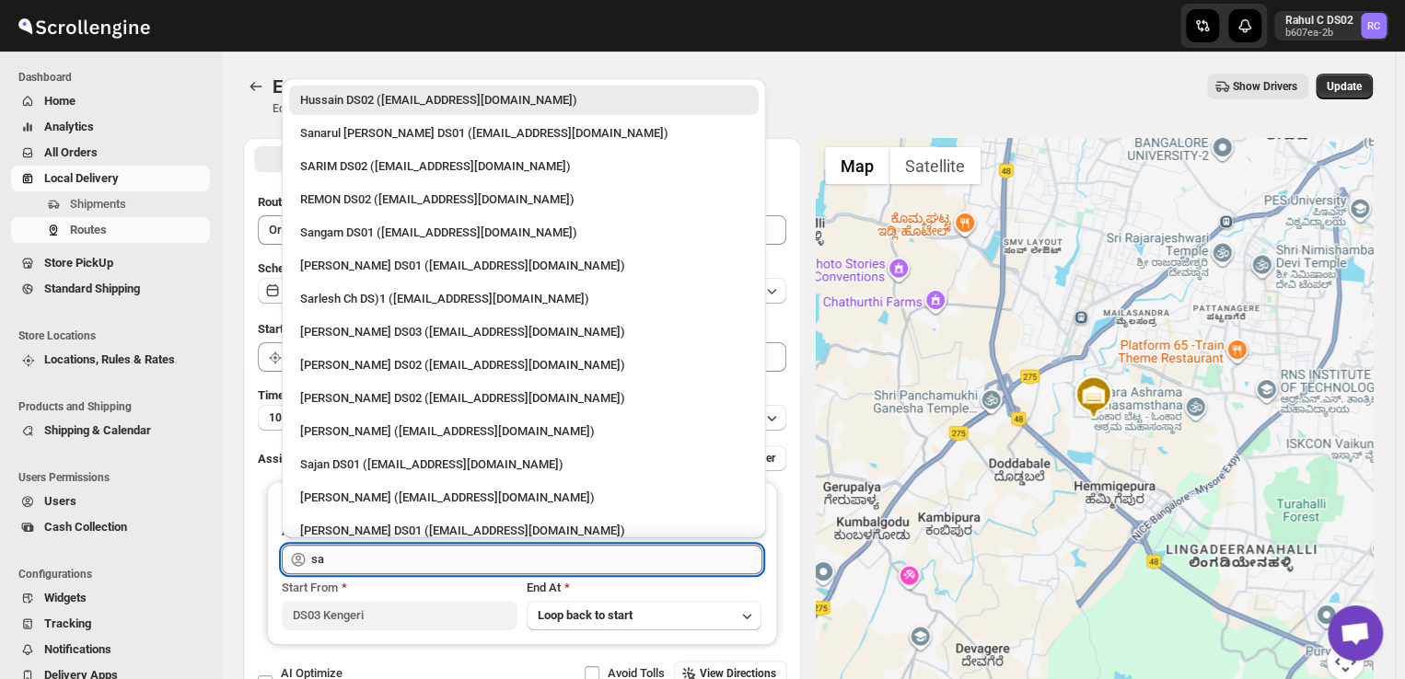
type input "s"
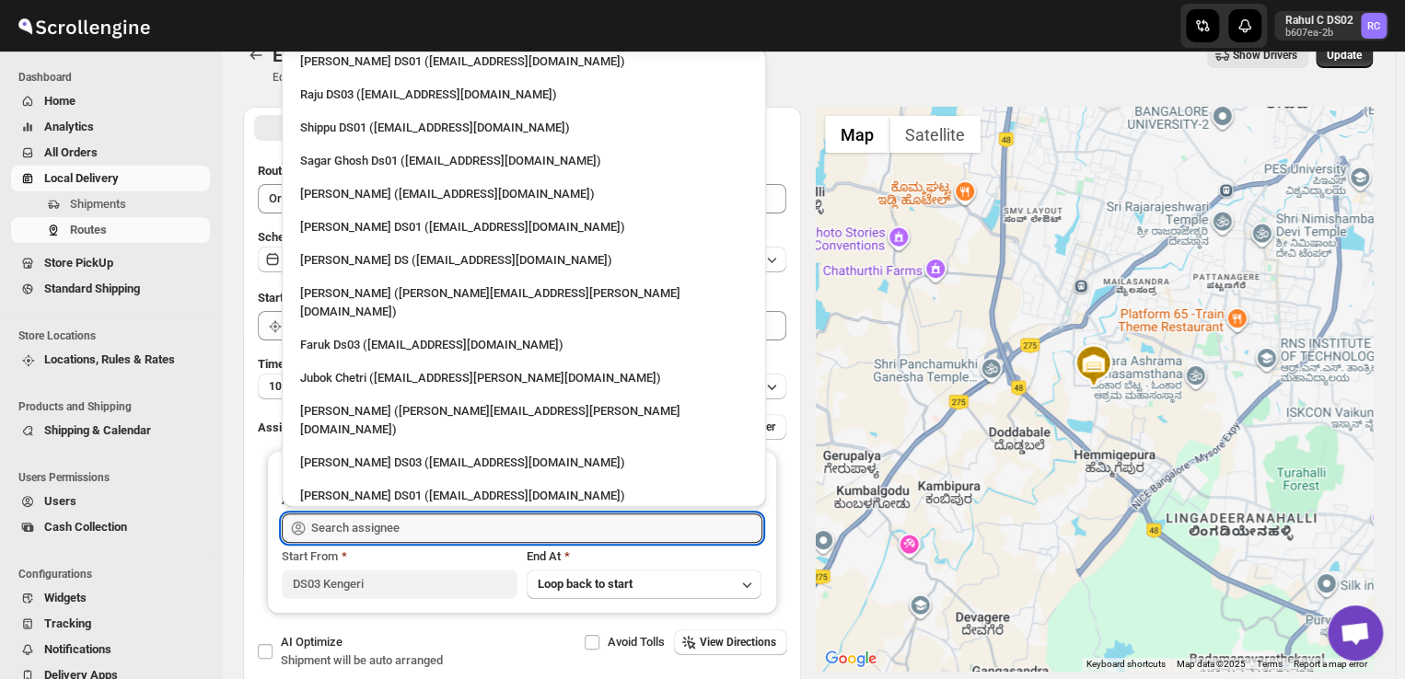
scroll to position [62, 0]
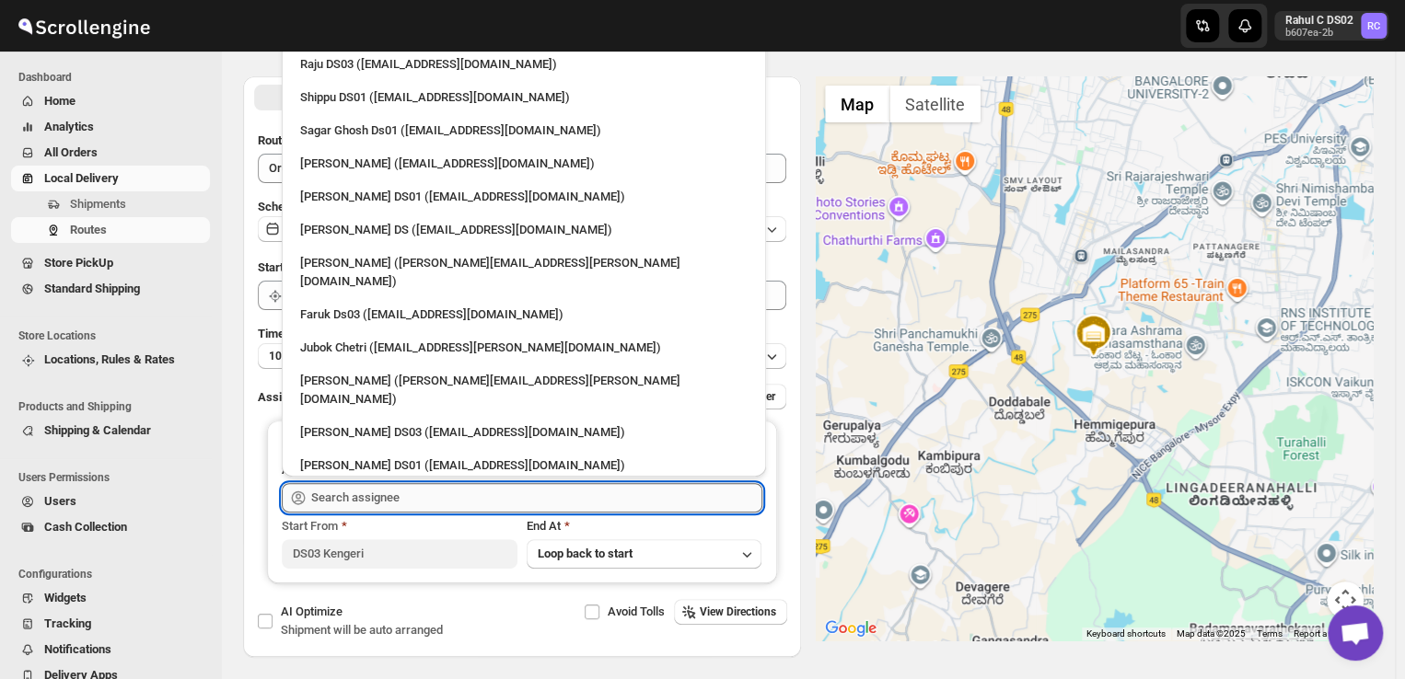
click at [424, 494] on input "text" at bounding box center [536, 497] width 451 height 29
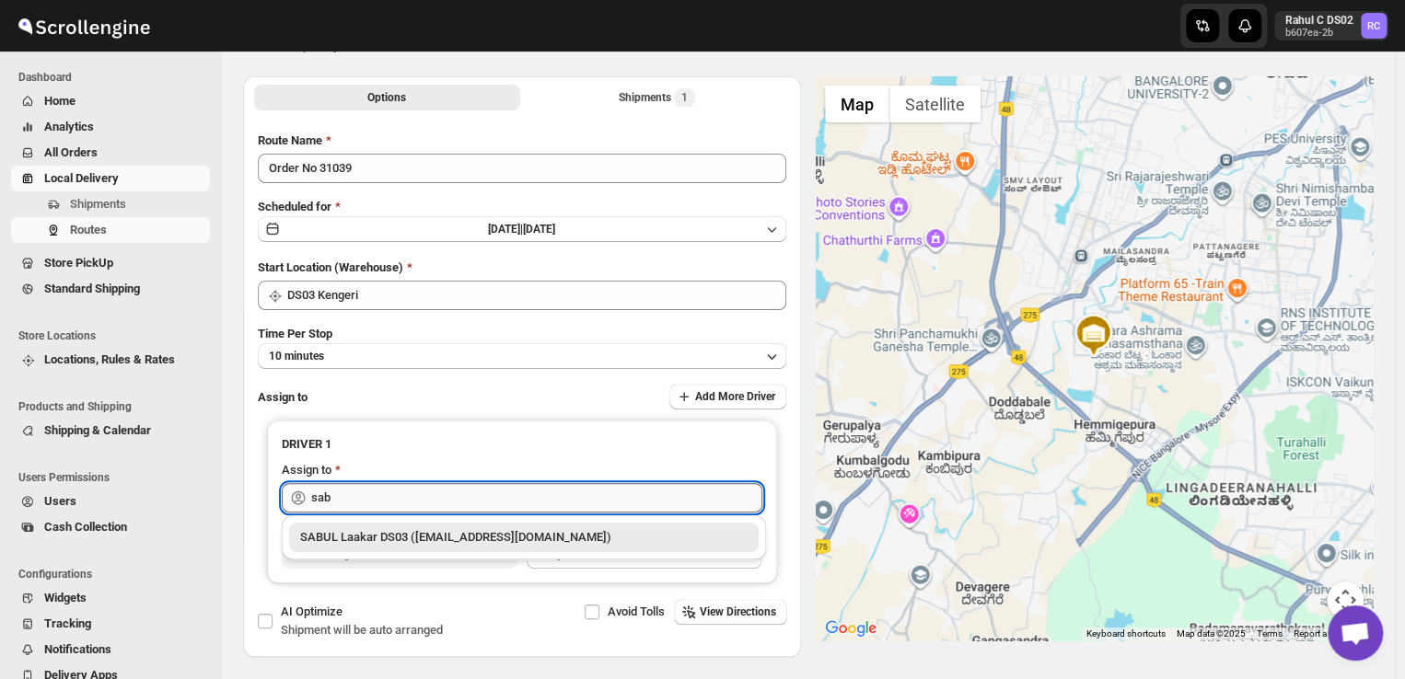
scroll to position [0, 0]
click at [403, 540] on div "SABUL Laakar DS03 ([EMAIL_ADDRESS][DOMAIN_NAME])" at bounding box center [523, 537] width 447 height 18
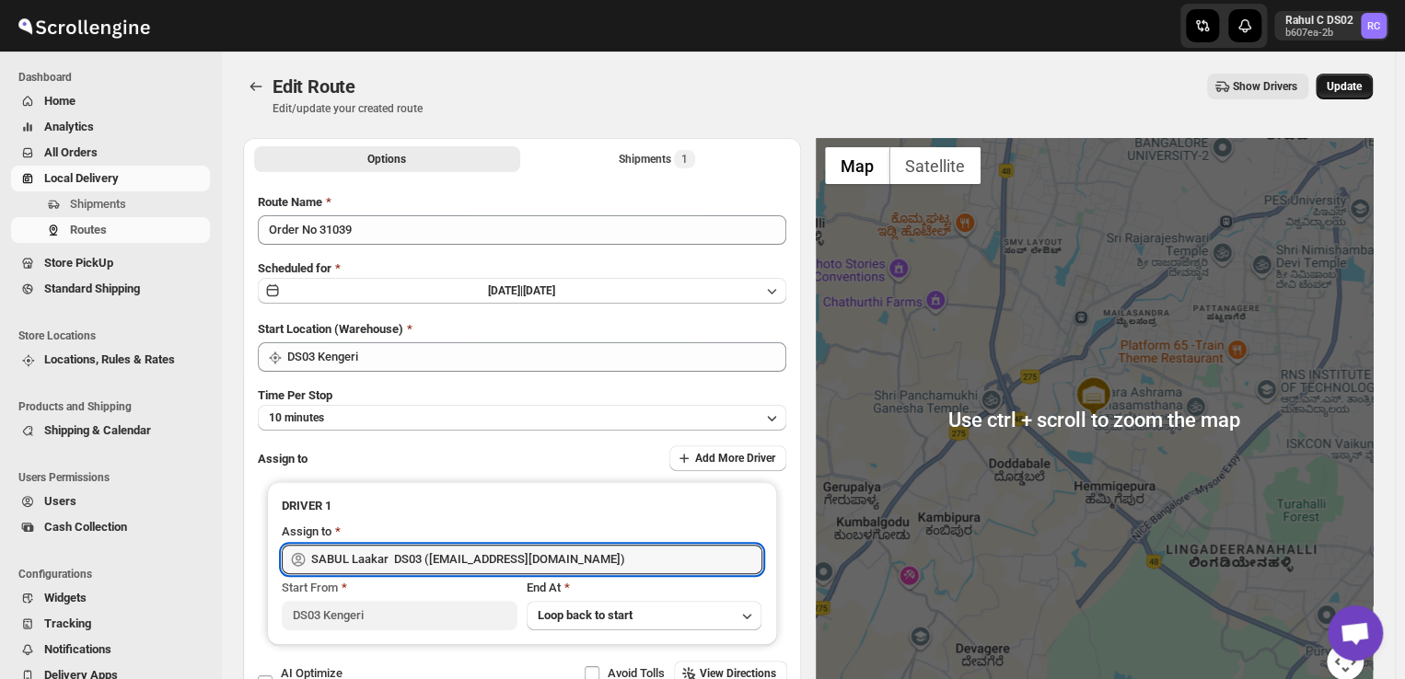
type input "SABUL Laakar DS03 ([EMAIL_ADDRESS][DOMAIN_NAME])"
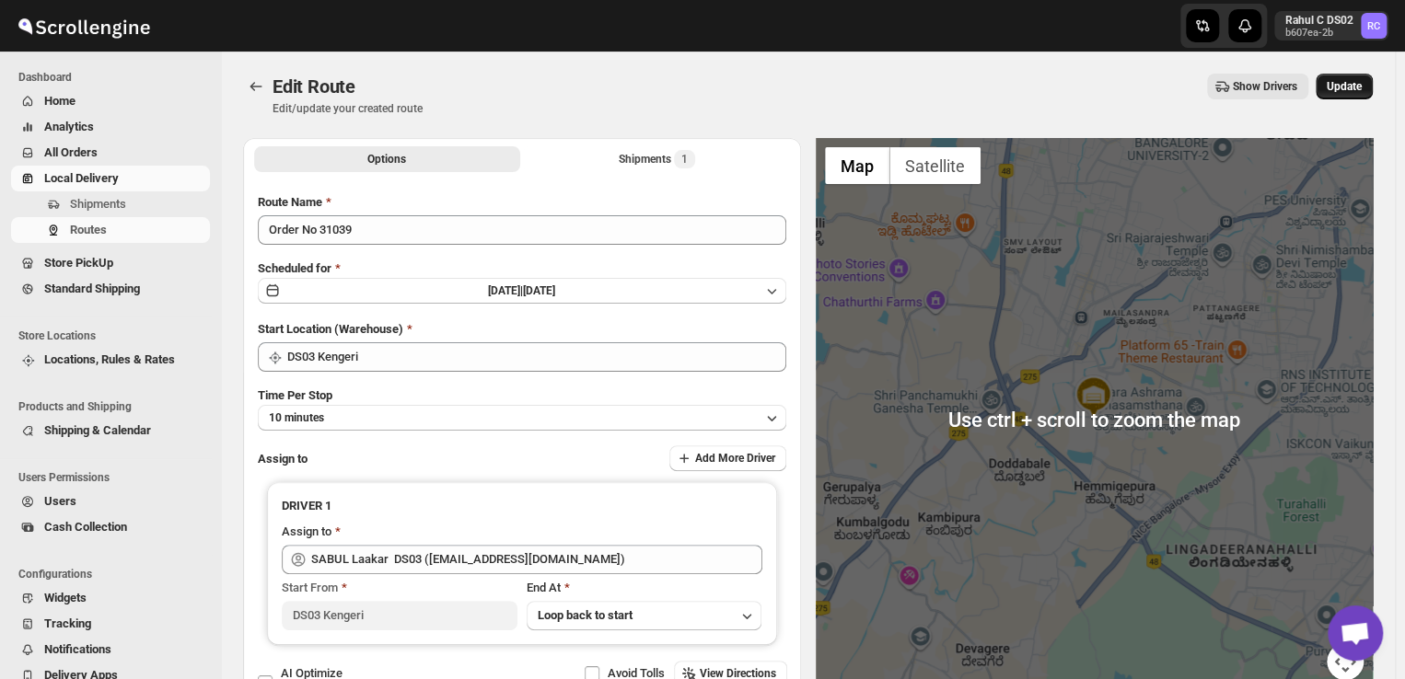
click at [1358, 85] on span "Update" at bounding box center [1344, 86] width 35 height 15
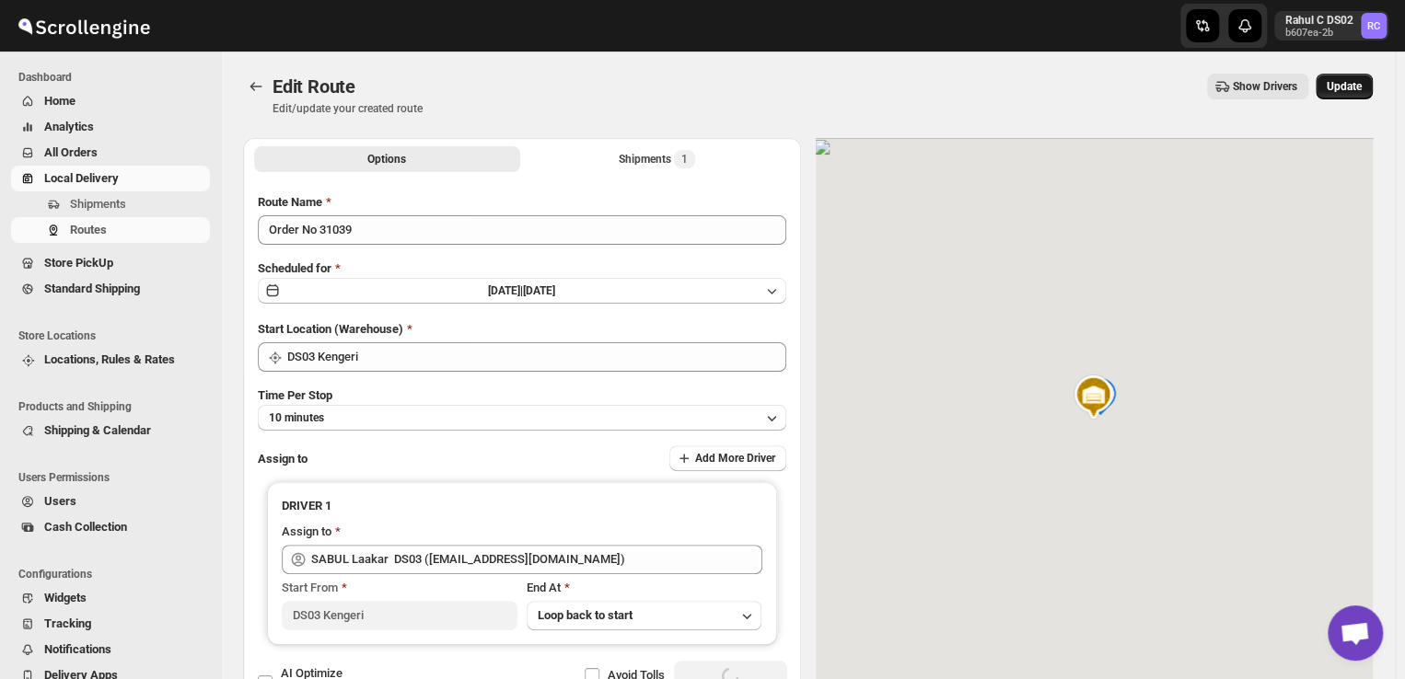
click at [1358, 85] on span "Update" at bounding box center [1344, 86] width 35 height 15
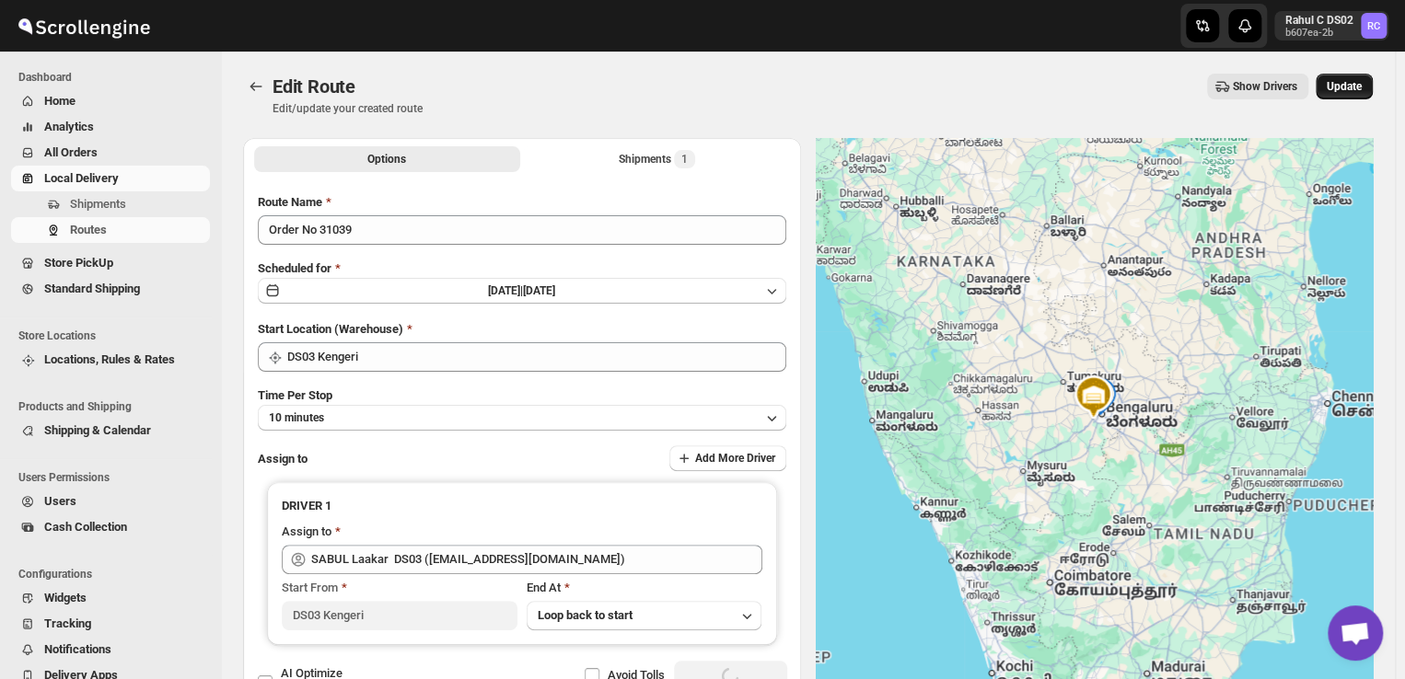
click at [1358, 85] on span "Update" at bounding box center [1344, 86] width 35 height 15
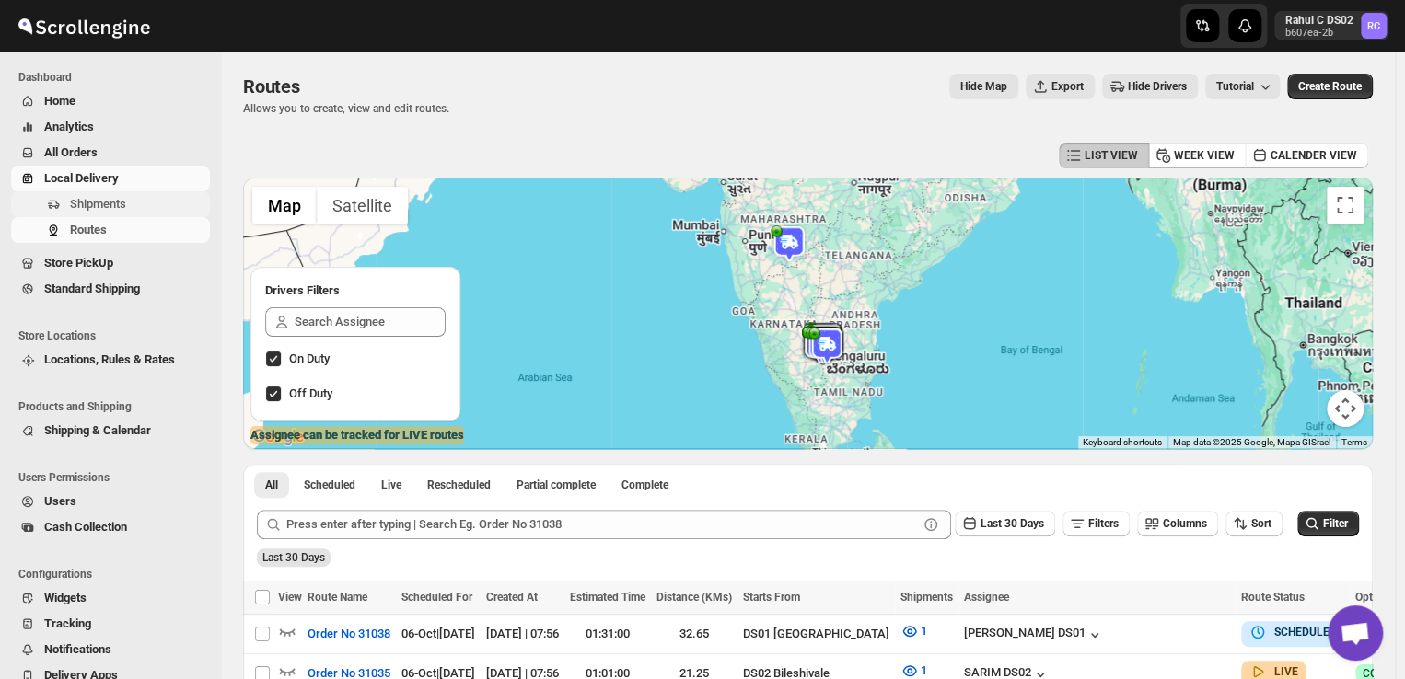
click at [99, 200] on span "Shipments" at bounding box center [98, 204] width 56 height 14
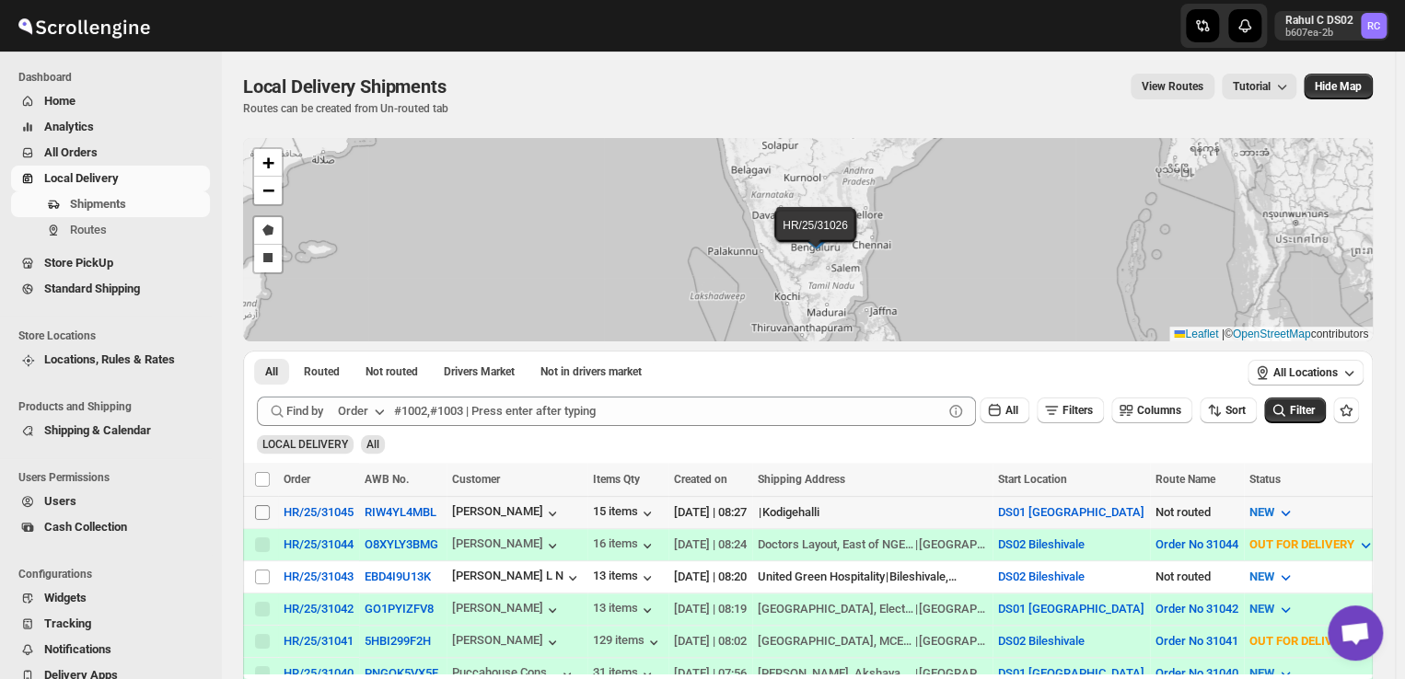
click at [261, 505] on input "Select shipment" at bounding box center [262, 512] width 15 height 15
checkbox input "true"
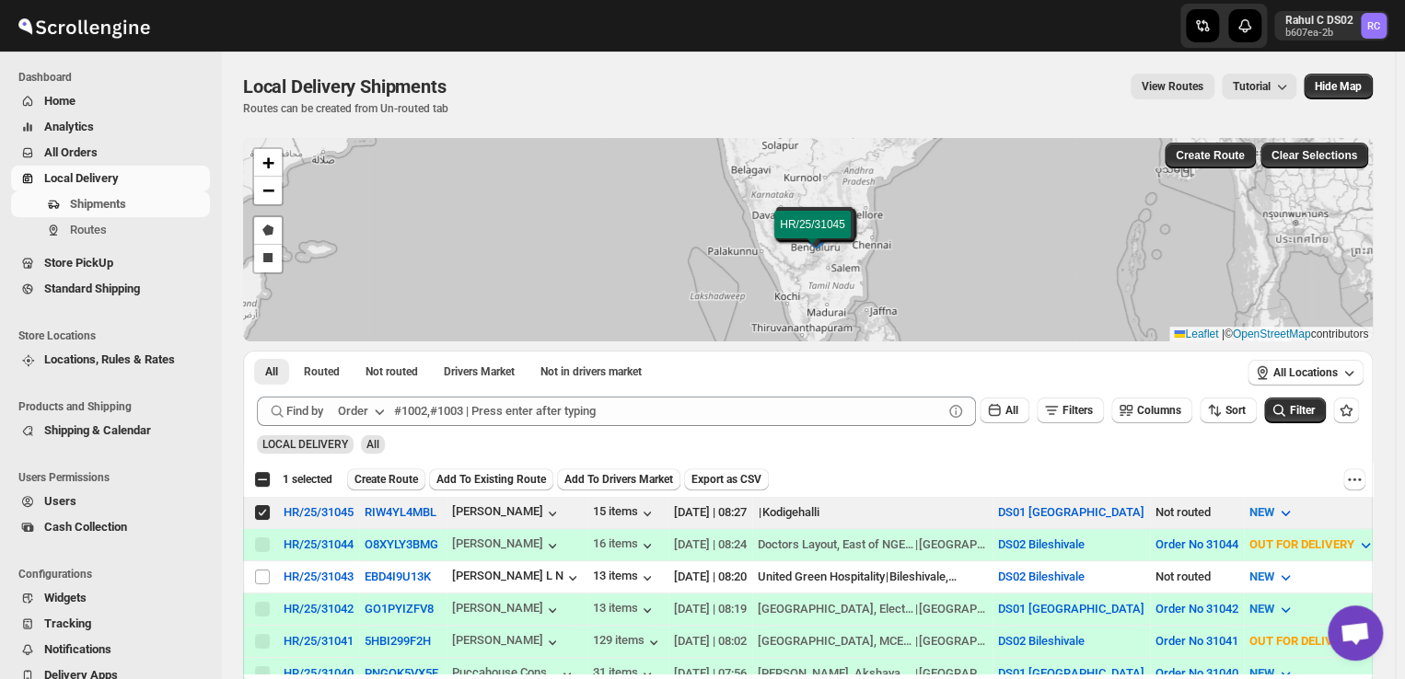
click at [396, 480] on span "Create Route" at bounding box center [386, 479] width 64 height 15
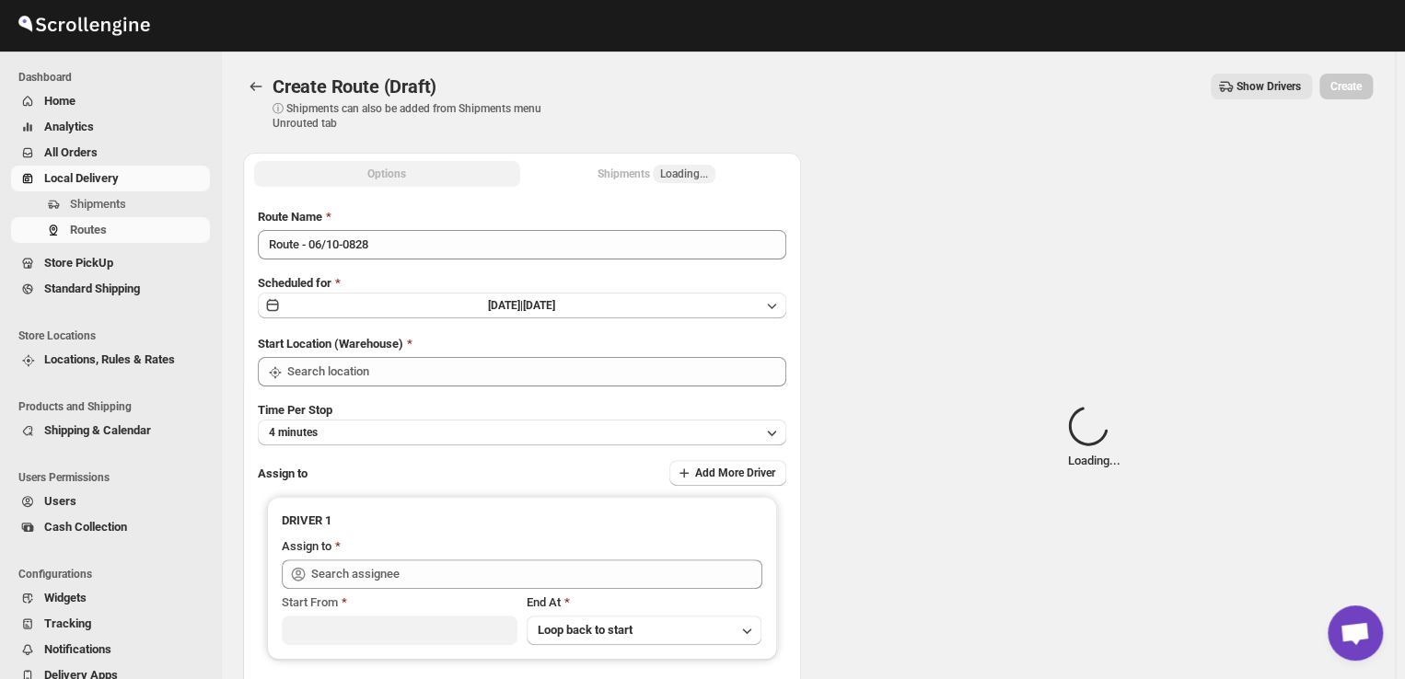
type input "DS01 [GEOGRAPHIC_DATA]"
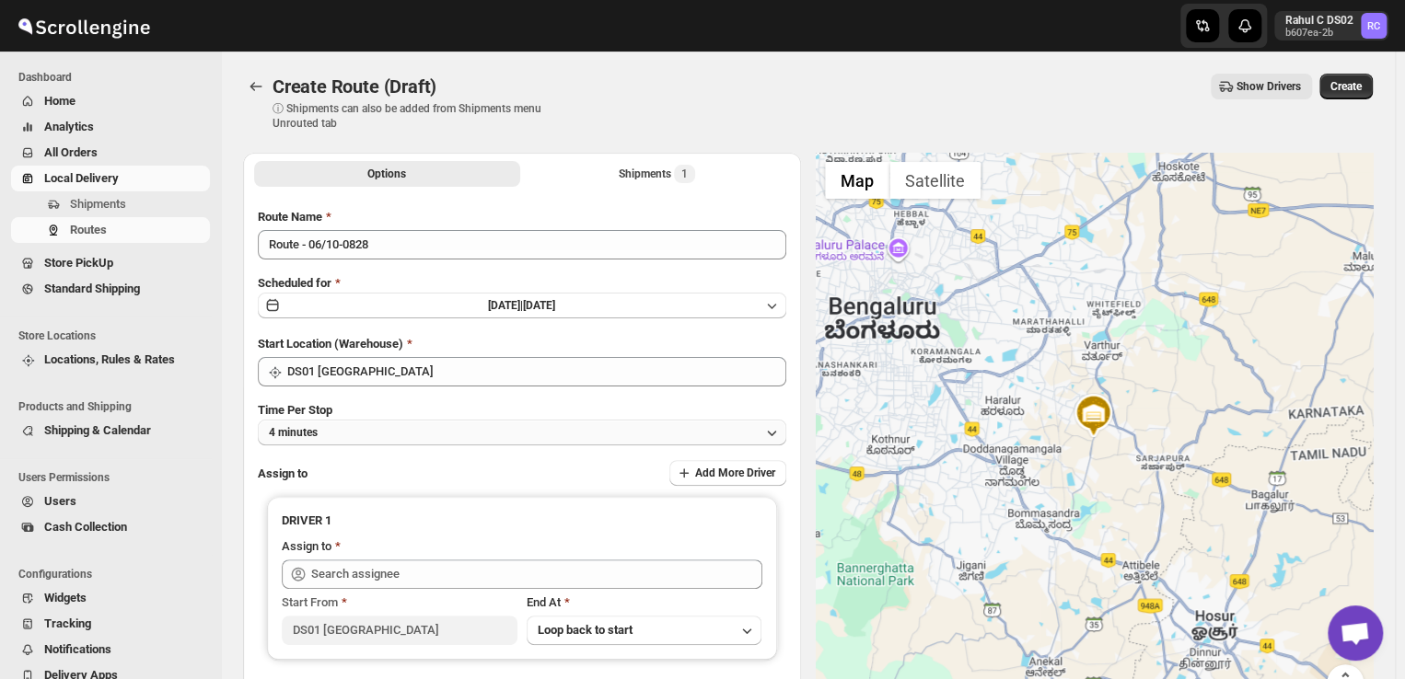
click at [424, 434] on button "4 minutes" at bounding box center [522, 433] width 528 height 26
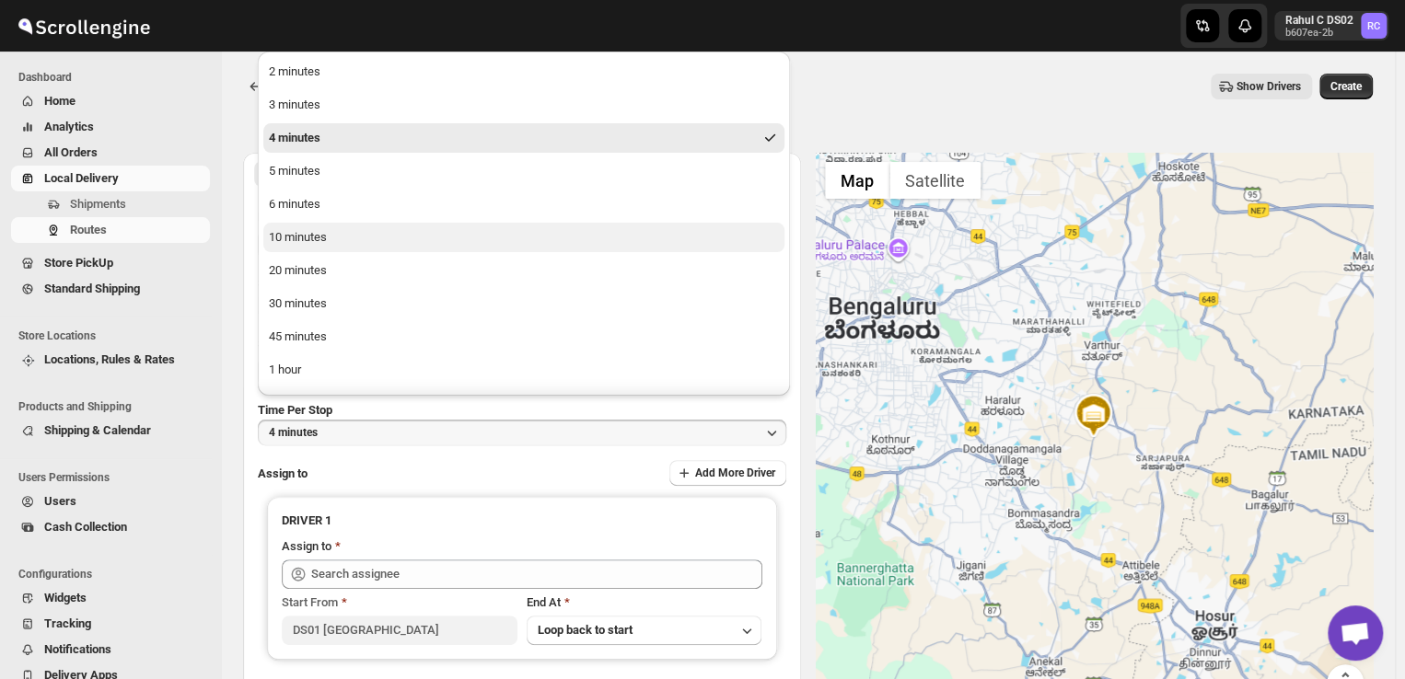
click at [320, 239] on div "10 minutes" at bounding box center [298, 237] width 58 height 18
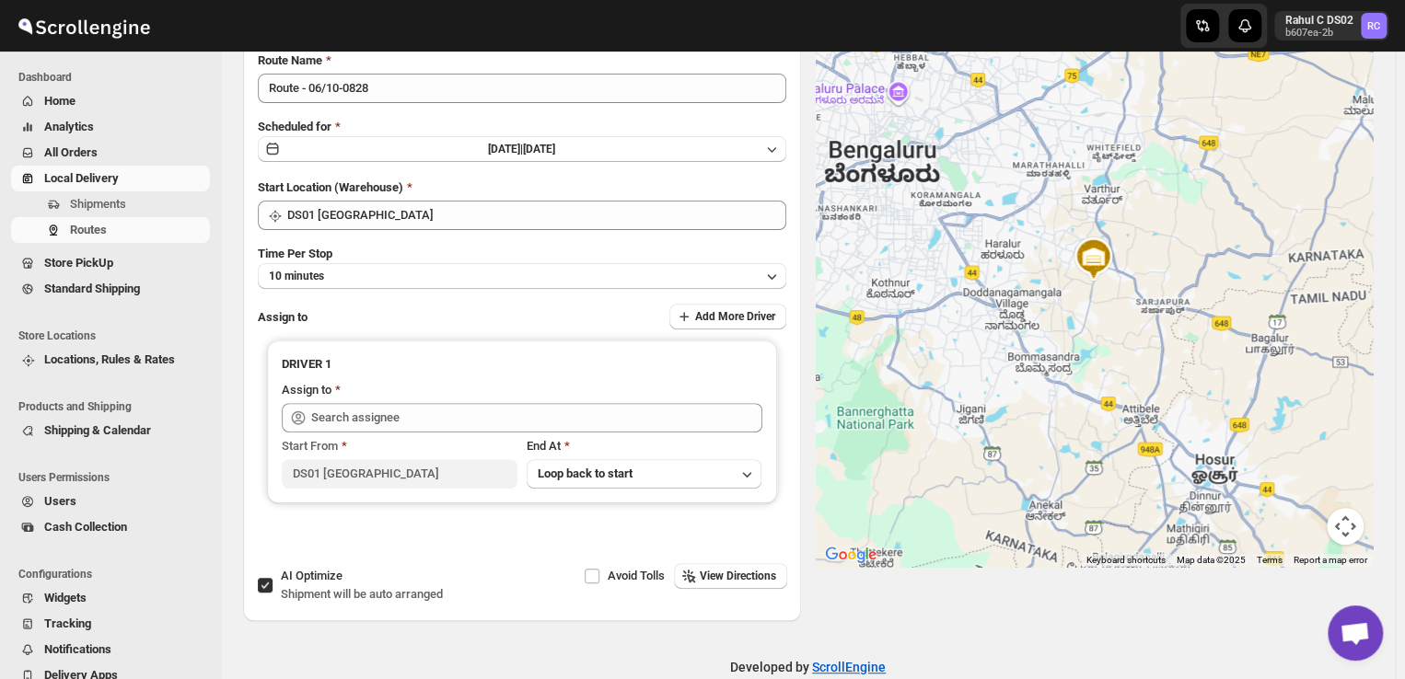
scroll to position [158, 0]
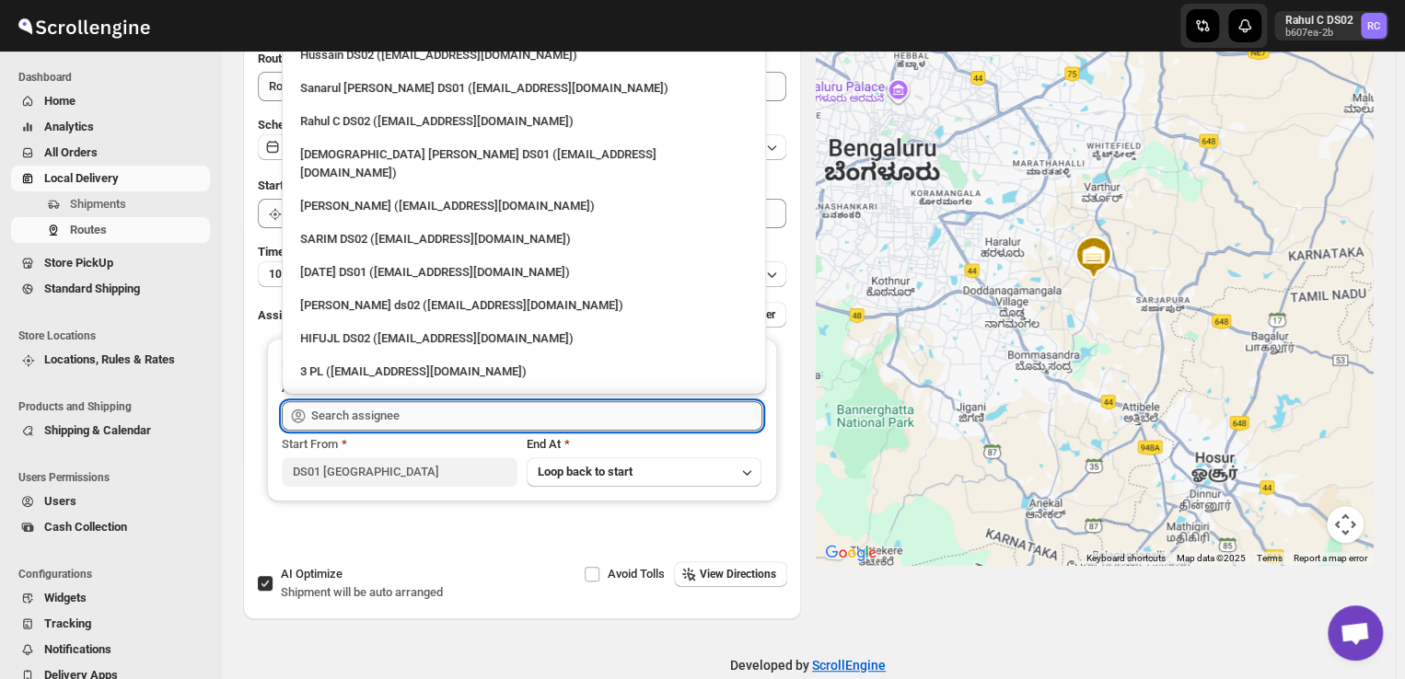
click at [375, 412] on input "text" at bounding box center [536, 415] width 451 height 29
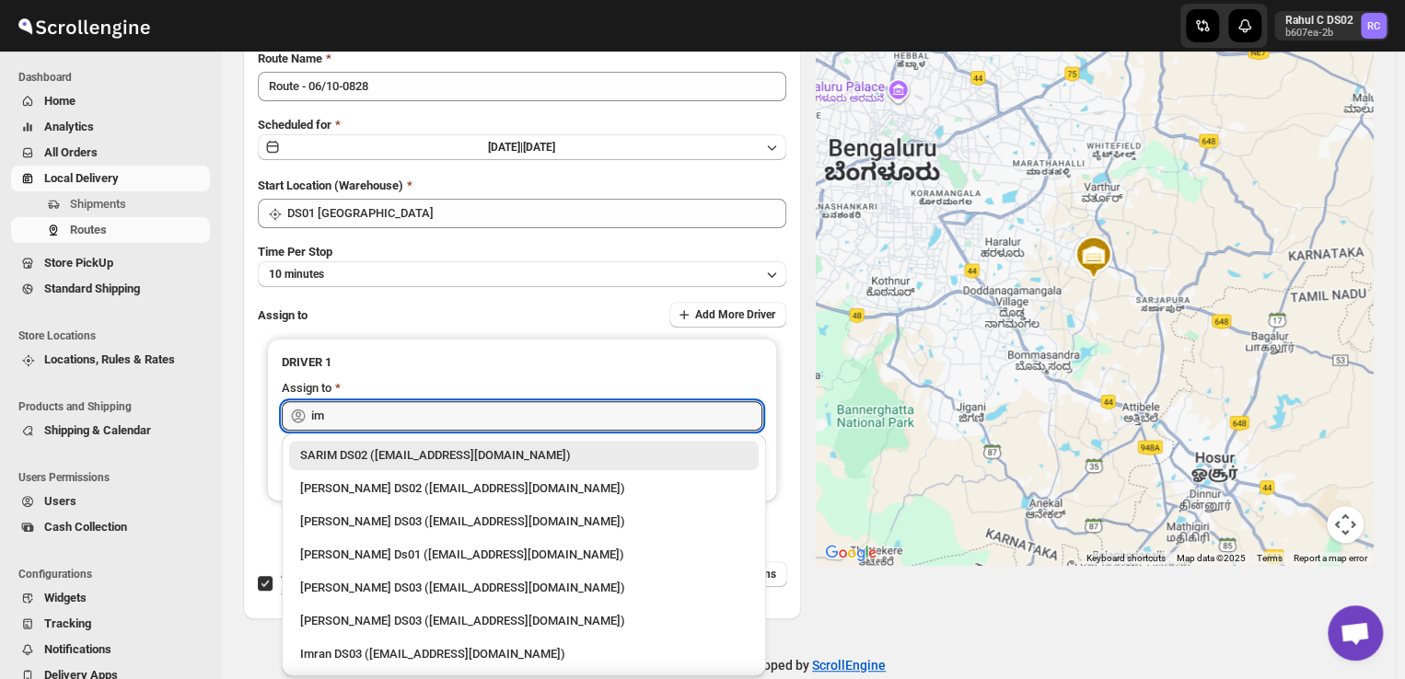
type input "im"
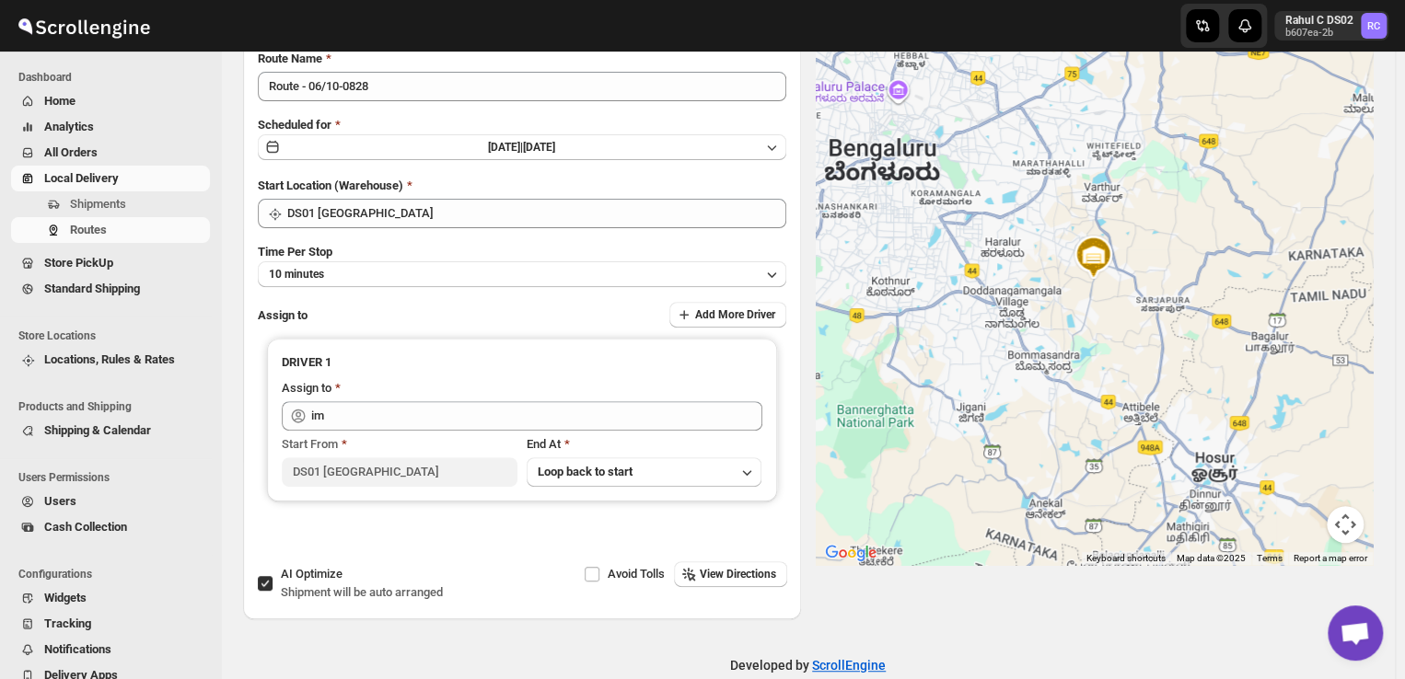
click at [1120, 178] on div at bounding box center [1095, 279] width 558 height 571
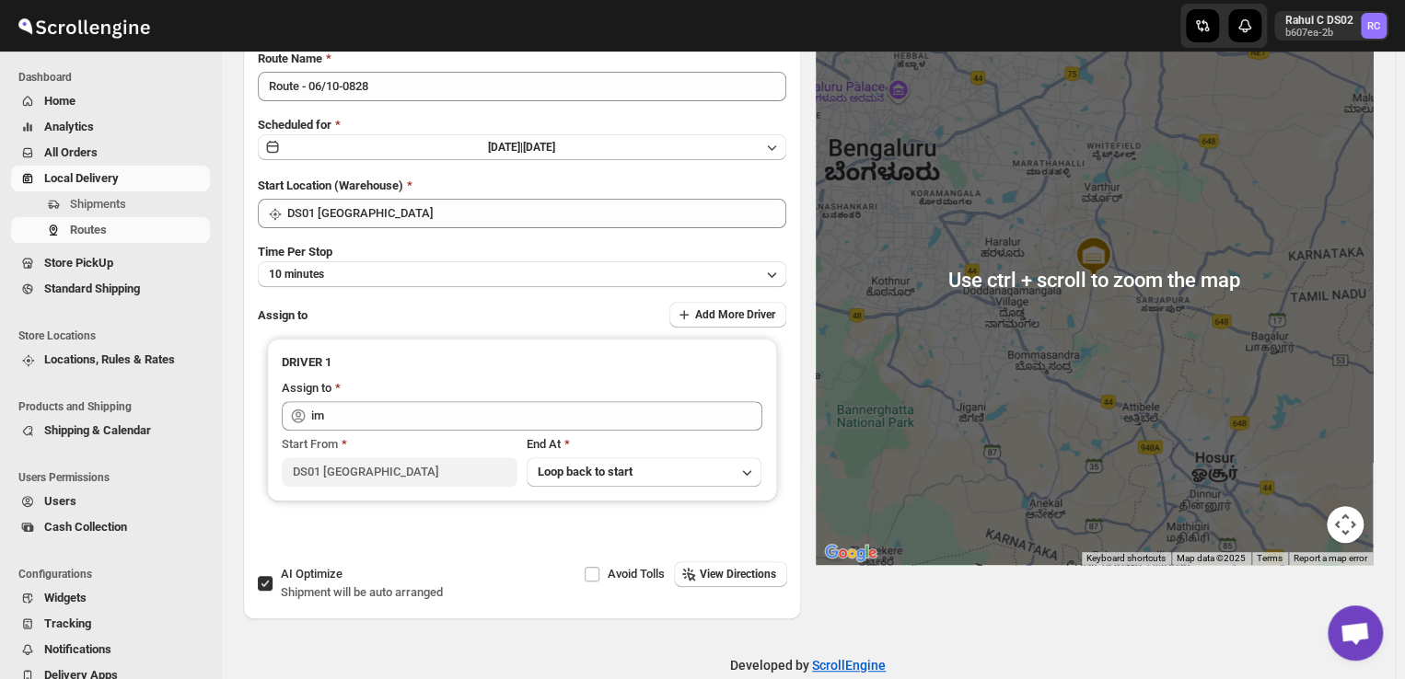
scroll to position [0, 0]
